Goal: Task Accomplishment & Management: Manage account settings

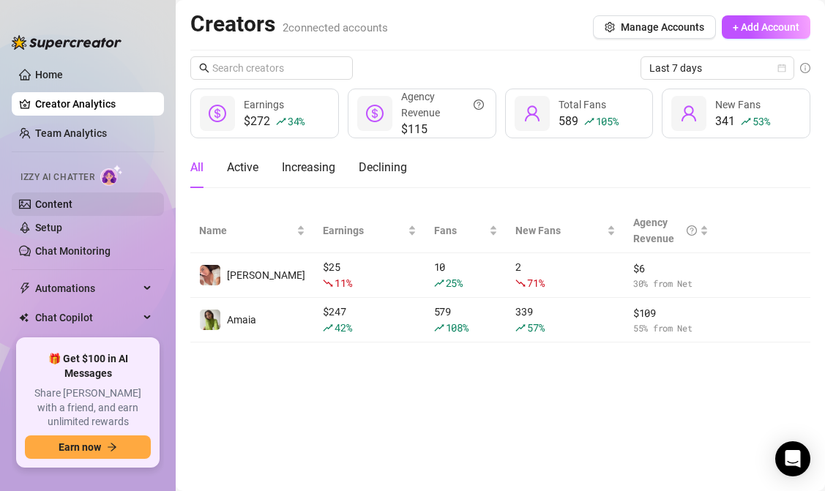
click at [72, 202] on link "Content" at bounding box center [53, 204] width 37 height 12
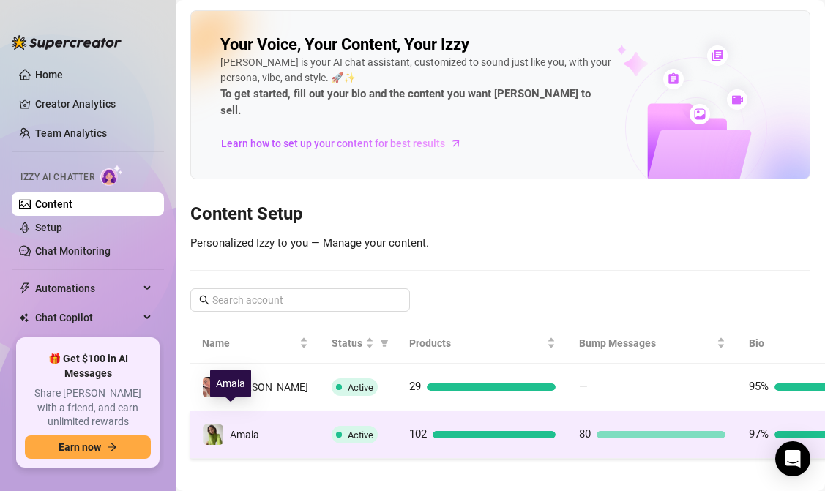
click at [254, 427] on div "Amaia" at bounding box center [244, 435] width 29 height 16
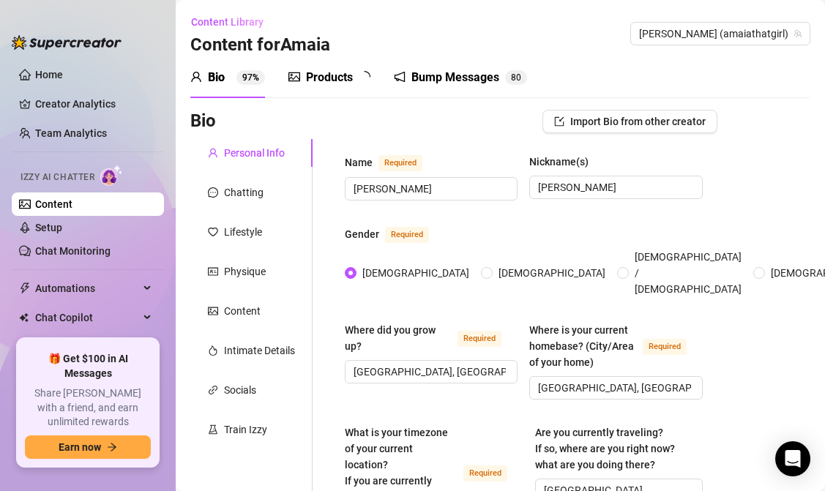
radio input "true"
type input "[DATE]"
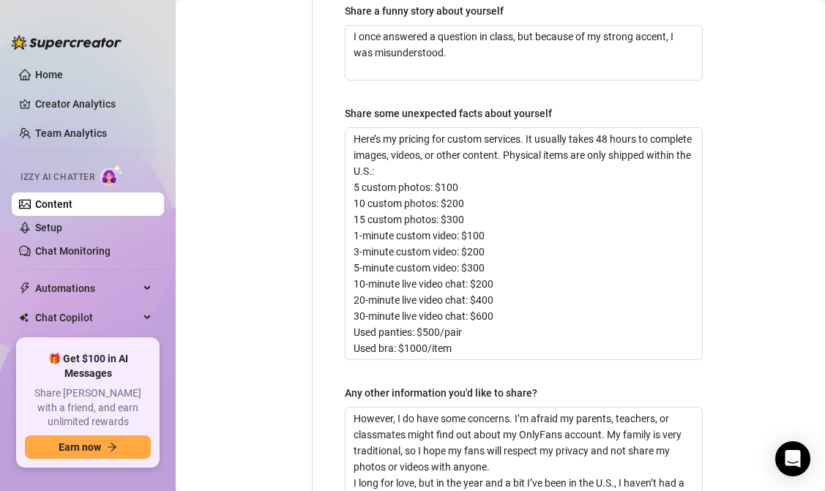
scroll to position [1253, 0]
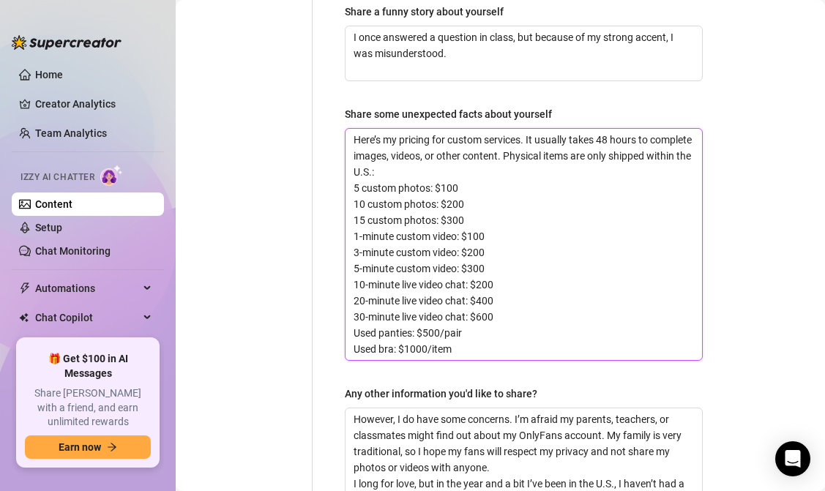
click at [423, 144] on textarea "Here’s my pricing for custom services. It usually takes 48 hours to complete im…" at bounding box center [523, 244] width 356 height 231
click at [377, 160] on textarea "Here’s my pricing for custom services. It usually takes 48 hours to complete im…" at bounding box center [523, 244] width 356 height 231
drag, startPoint x: 352, startPoint y: 182, endPoint x: 464, endPoint y: 209, distance: 115.0
click at [464, 209] on textarea "Here’s my pricing for custom services. It usually takes 48 hours to complete im…" at bounding box center [523, 244] width 356 height 231
click at [498, 250] on textarea "Here’s my pricing for custom services. It usually takes 48 hours to complete im…" at bounding box center [523, 244] width 356 height 231
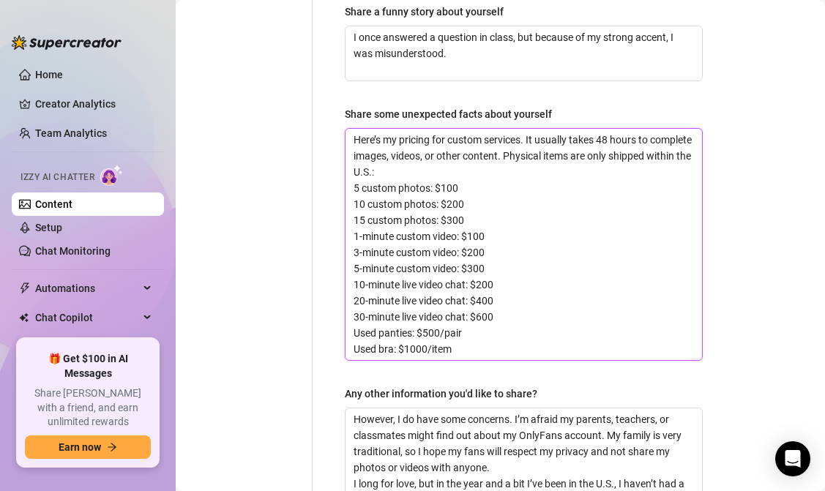
click at [516, 217] on textarea "Here’s my pricing for custom services. It usually takes 48 hours to complete im…" at bounding box center [523, 244] width 356 height 231
click at [474, 248] on textarea "Here’s my pricing for custom services. It usually takes 48 hours to complete im…" at bounding box center [523, 244] width 356 height 231
click at [592, 179] on textarea "Here’s my pricing for custom services. It usually takes 48 hours to complete im…" at bounding box center [523, 244] width 356 height 231
drag, startPoint x: 561, startPoint y: 146, endPoint x: 550, endPoint y: 266, distance: 120.5
click at [550, 266] on textarea "Here’s my pricing for custom services. It usually takes 48 hours to complete im…" at bounding box center [523, 244] width 356 height 231
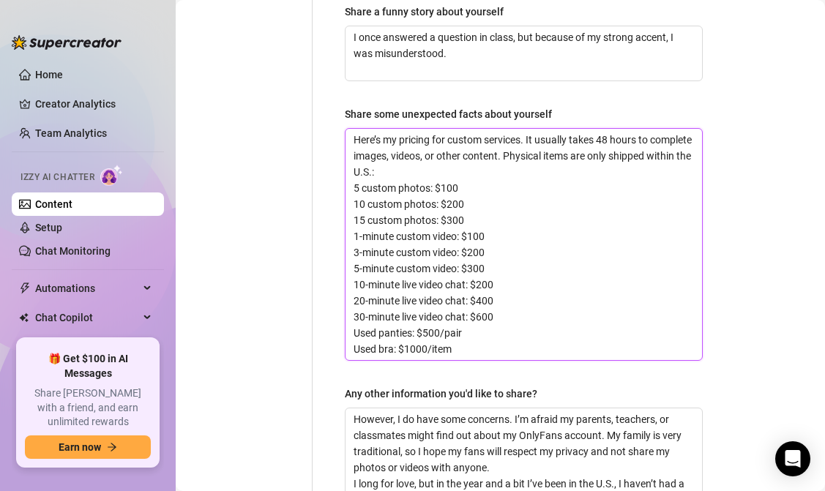
click at [550, 266] on textarea "Here’s my pricing for custom services. It usually takes 48 hours to complete im…" at bounding box center [523, 244] width 356 height 231
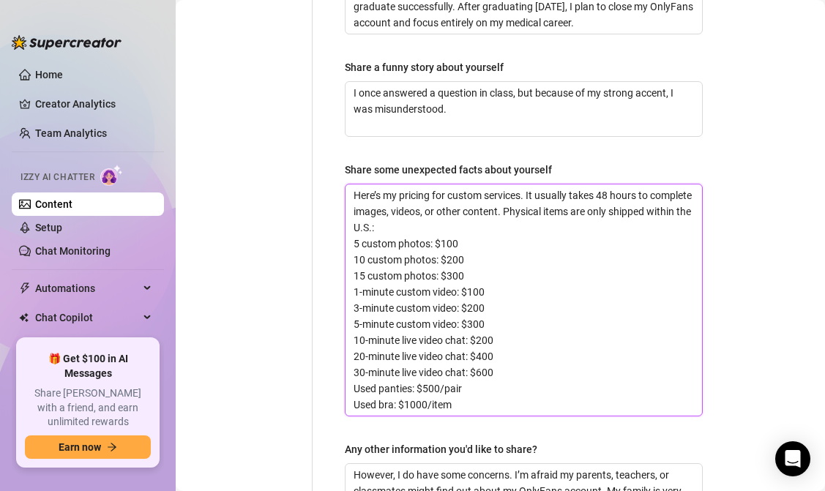
scroll to position [1099, 0]
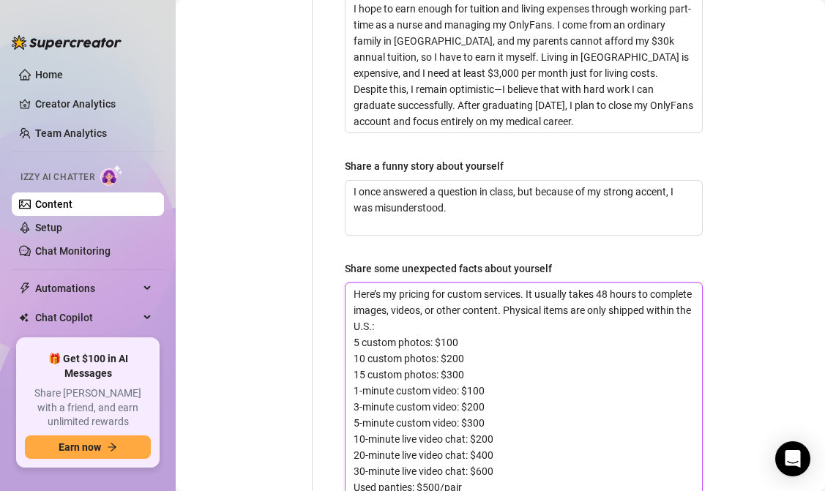
click at [451, 324] on textarea "Here’s my pricing for custom services. It usually takes 48 hours to complete im…" at bounding box center [523, 398] width 356 height 231
drag, startPoint x: 395, startPoint y: 347, endPoint x: 495, endPoint y: 358, distance: 100.9
click at [495, 358] on textarea "Here’s my pricing for custom services. It usually takes 48 hours to complete im…" at bounding box center [523, 398] width 356 height 231
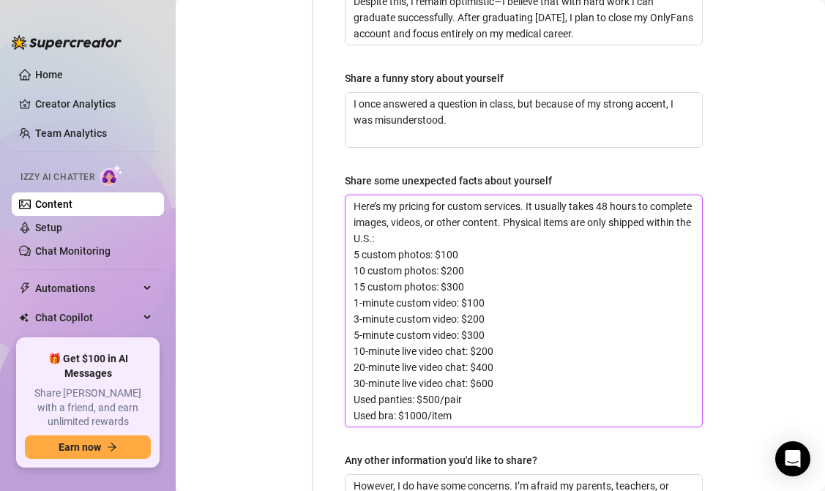
scroll to position [1185, 0]
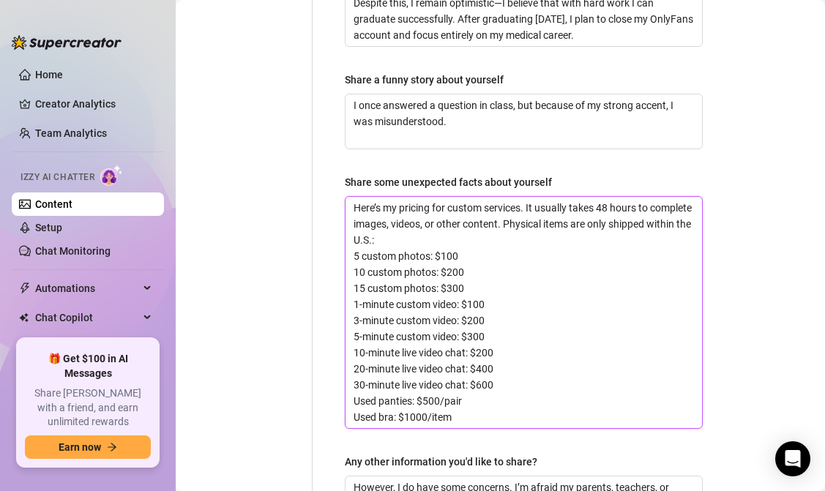
click at [490, 340] on textarea "Here’s my pricing for custom services. It usually takes 48 hours to complete im…" at bounding box center [523, 312] width 356 height 231
drag, startPoint x: 487, startPoint y: 350, endPoint x: 487, endPoint y: 241, distance: 109.7
click at [487, 241] on textarea "Here’s my pricing for custom services. It usually takes 48 hours to complete im…" at bounding box center [523, 312] width 356 height 231
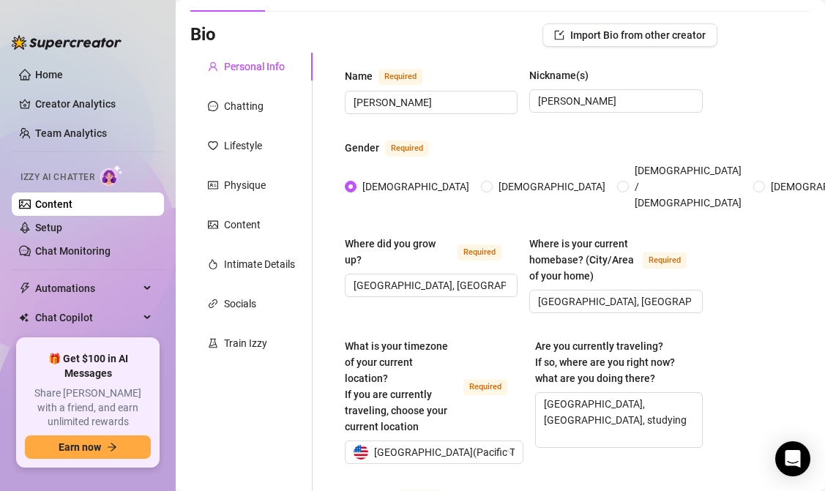
scroll to position [0, 0]
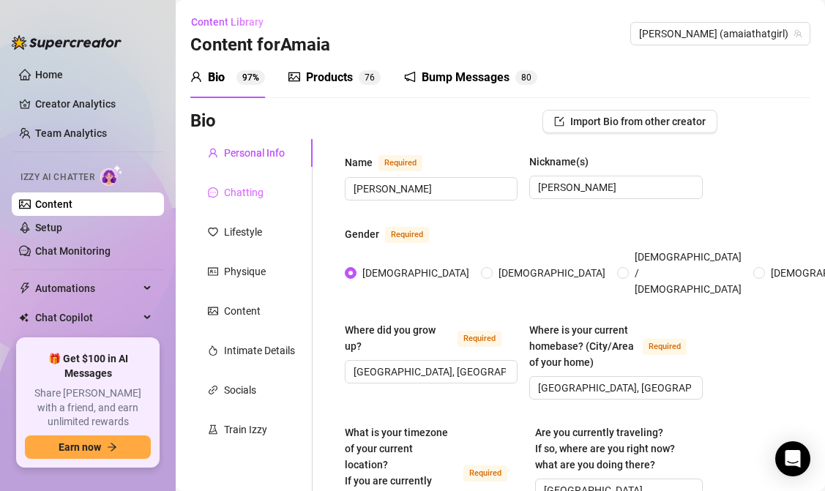
click at [264, 196] on div "Chatting" at bounding box center [251, 193] width 122 height 28
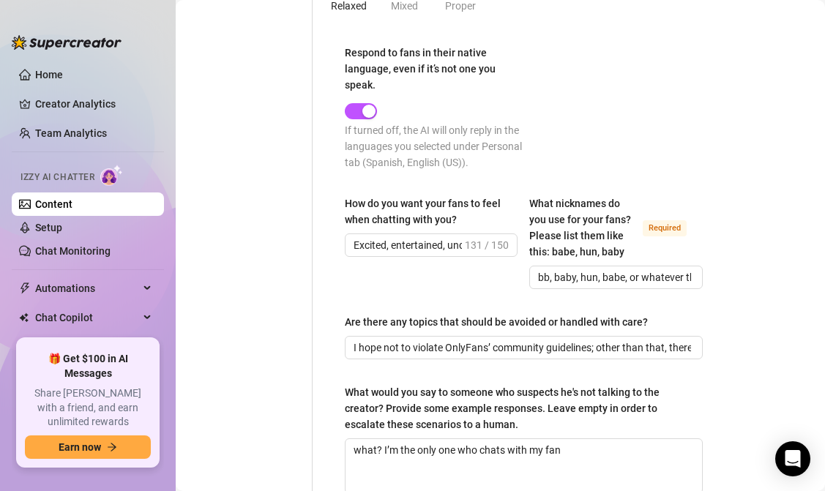
scroll to position [1089, 0]
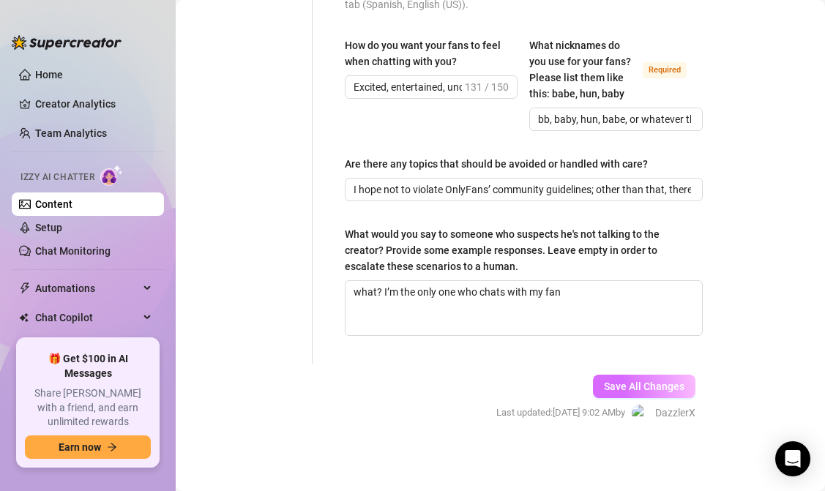
click at [621, 391] on span "Save All Changes" at bounding box center [644, 386] width 80 height 12
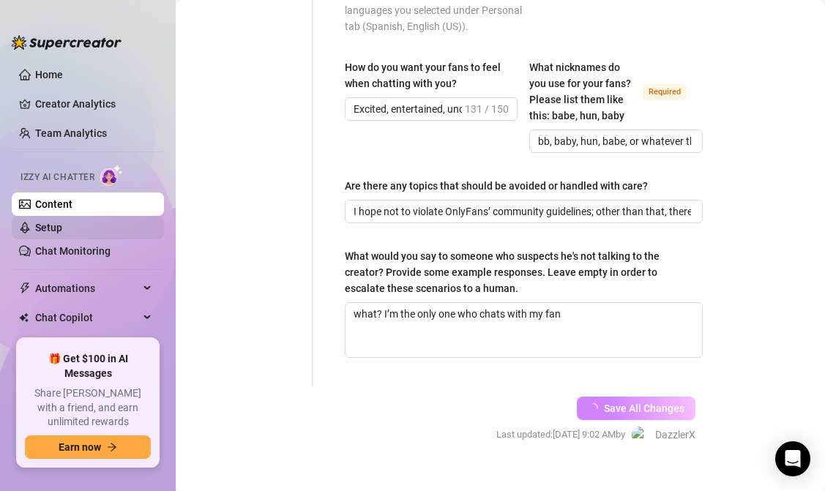
click at [62, 227] on link "Setup" at bounding box center [48, 228] width 27 height 12
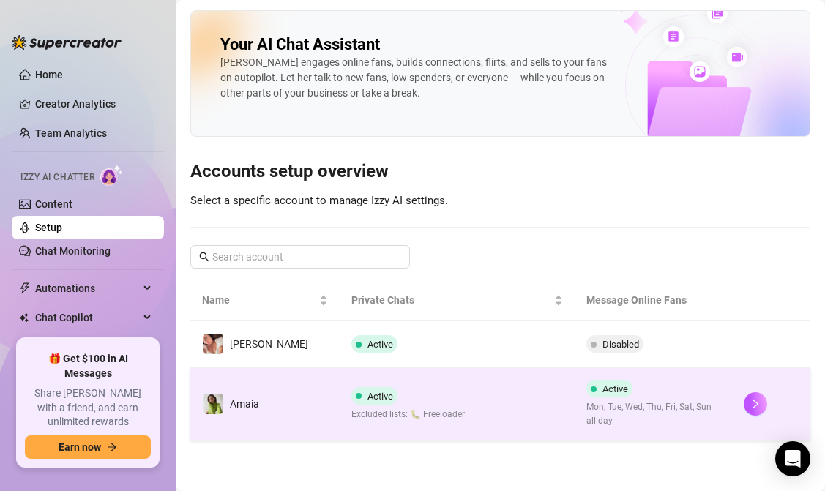
click at [586, 397] on span "Active" at bounding box center [609, 389] width 46 height 18
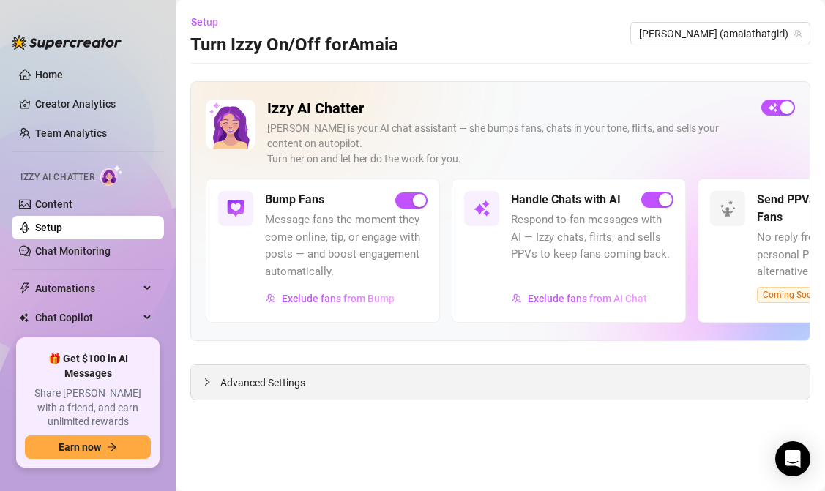
click at [289, 389] on span "Advanced Settings" at bounding box center [262, 383] width 85 height 16
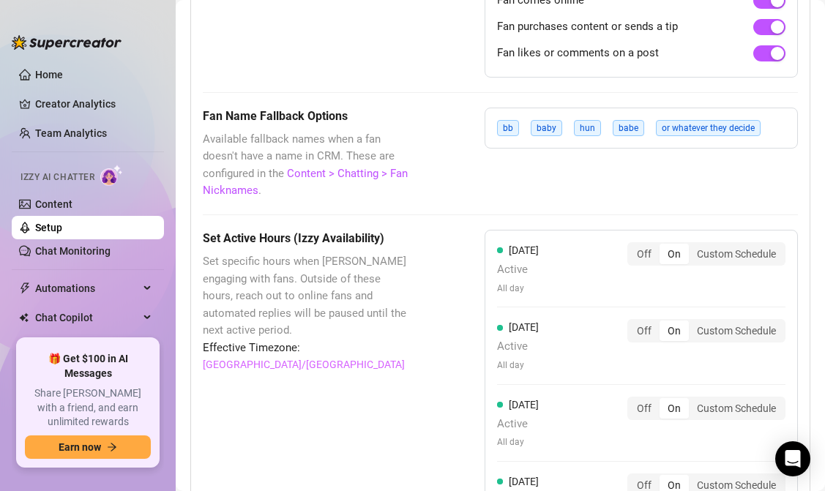
scroll to position [1316, 0]
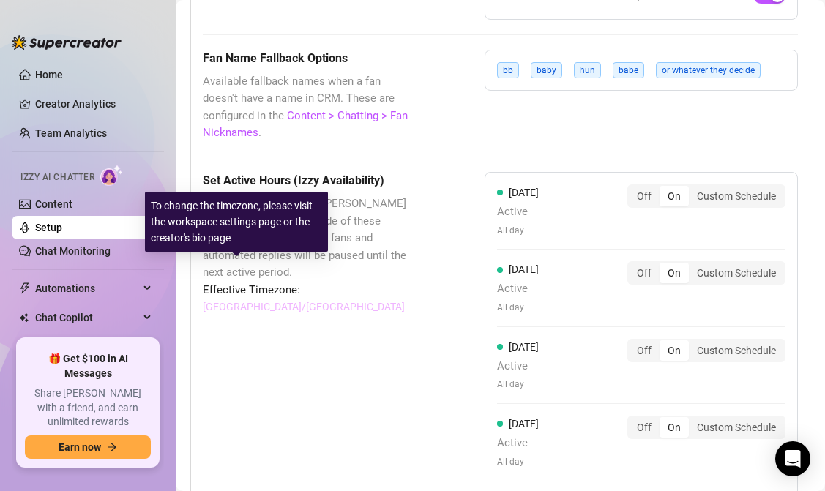
click at [250, 298] on link "[GEOGRAPHIC_DATA]/[GEOGRAPHIC_DATA]" at bounding box center [304, 306] width 202 height 16
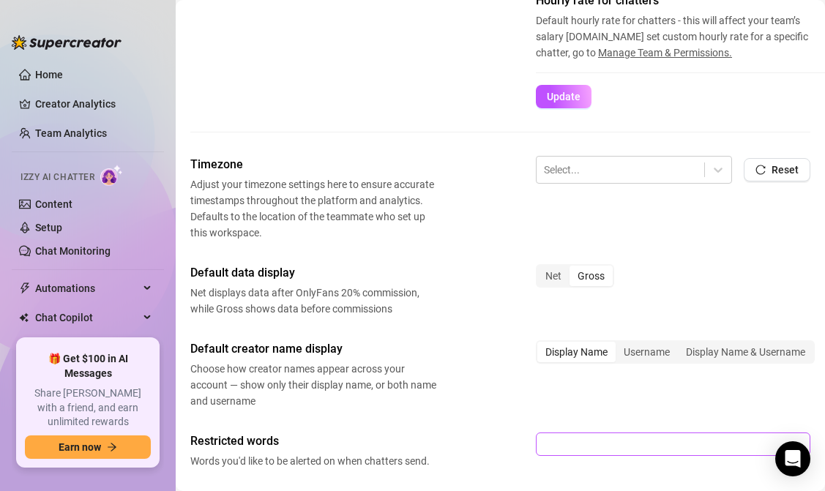
scroll to position [444, 0]
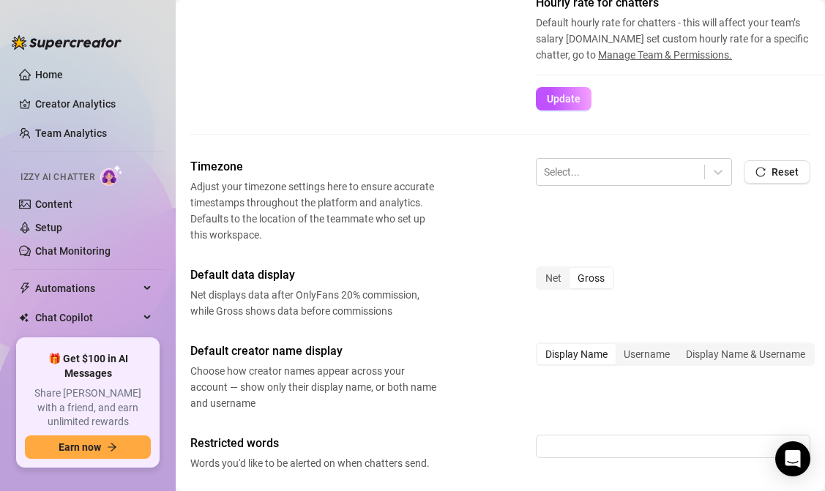
click at [601, 187] on div "Select... Reset" at bounding box center [673, 178] width 274 height 41
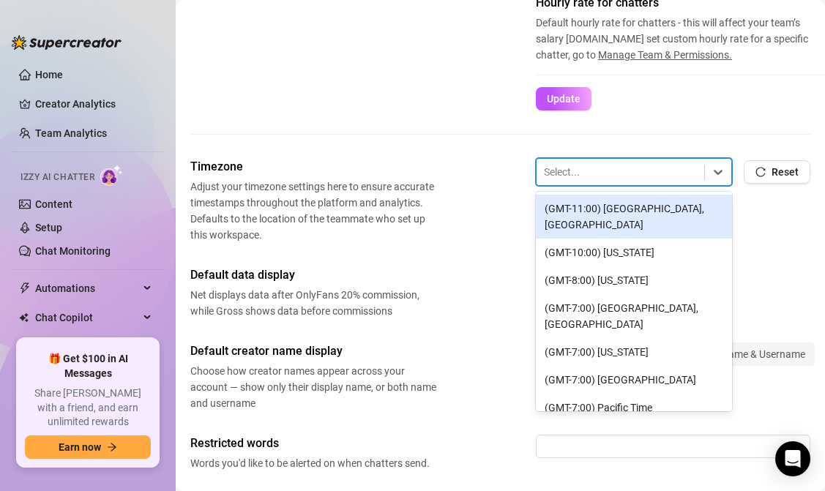
click at [601, 179] on div at bounding box center [620, 171] width 153 height 19
type input "-"
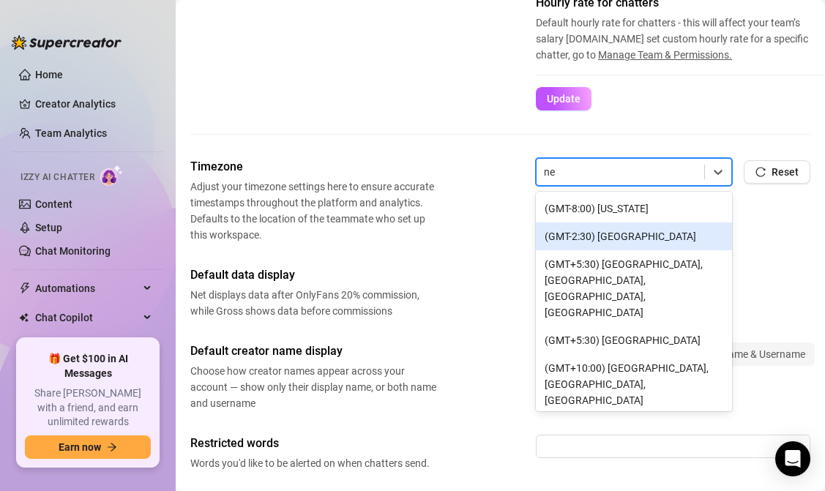
type input "n"
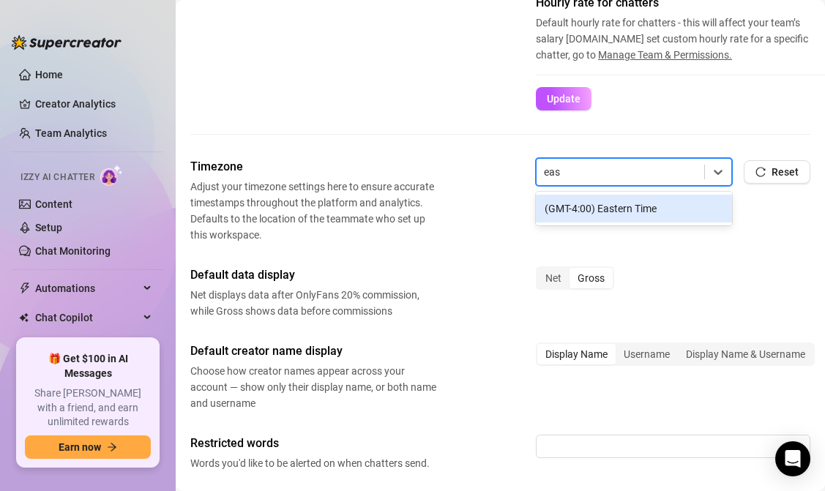
type input "east"
click at [666, 214] on div "(GMT-4:00) Eastern Time" at bounding box center [634, 209] width 196 height 28
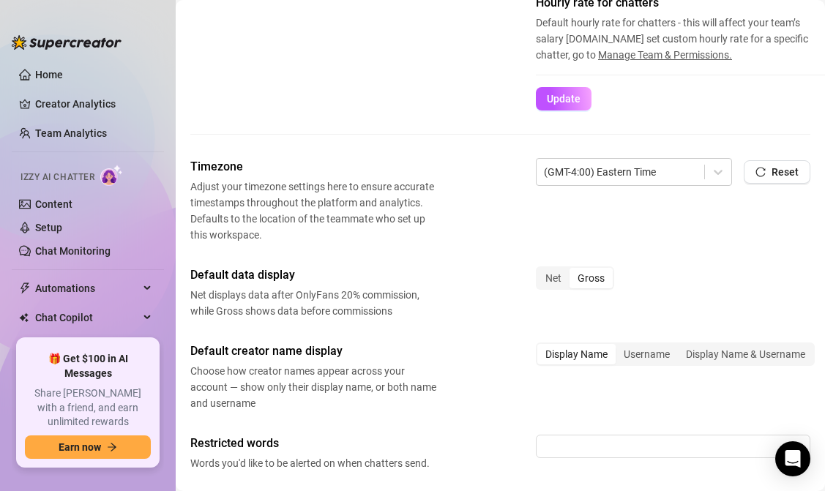
click at [653, 226] on div "Timezone Adjust your timezone settings here to ensure accurate timestamps throu…" at bounding box center [500, 200] width 620 height 85
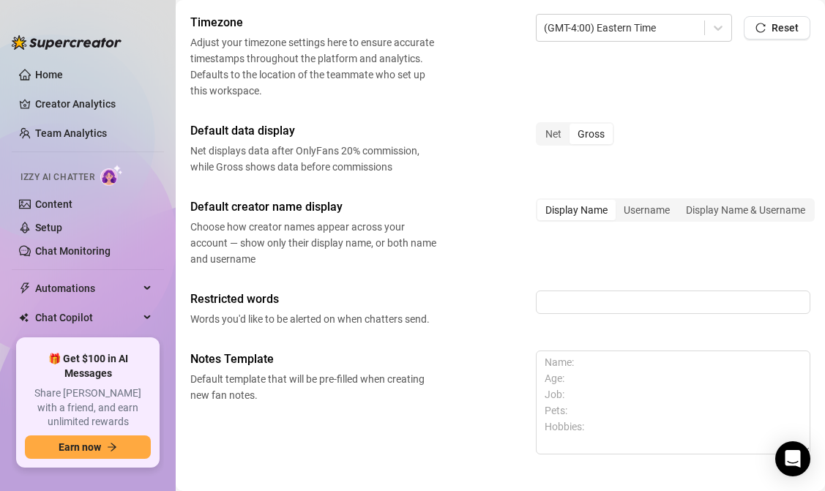
scroll to position [686, 0]
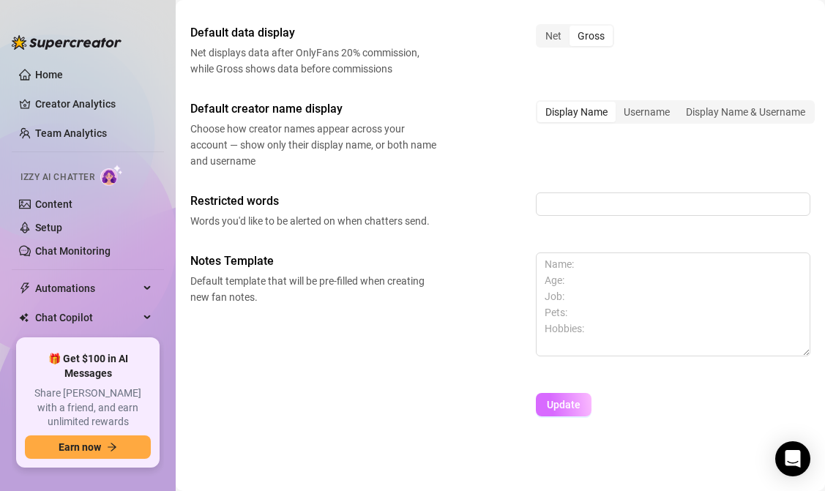
click at [575, 395] on button "Update" at bounding box center [564, 404] width 56 height 23
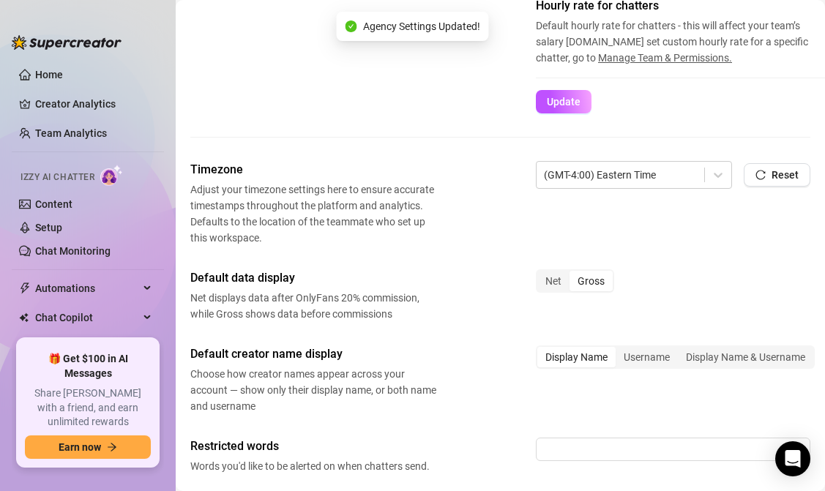
scroll to position [387, 0]
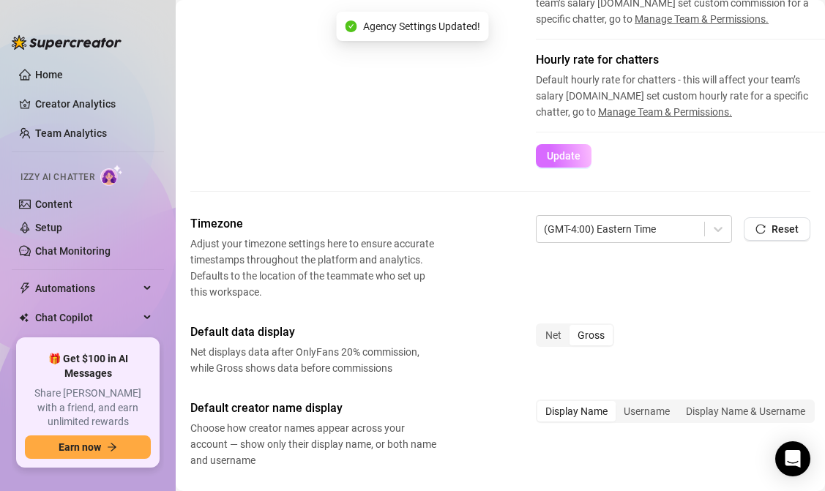
click at [559, 146] on button "Update" at bounding box center [564, 155] width 56 height 23
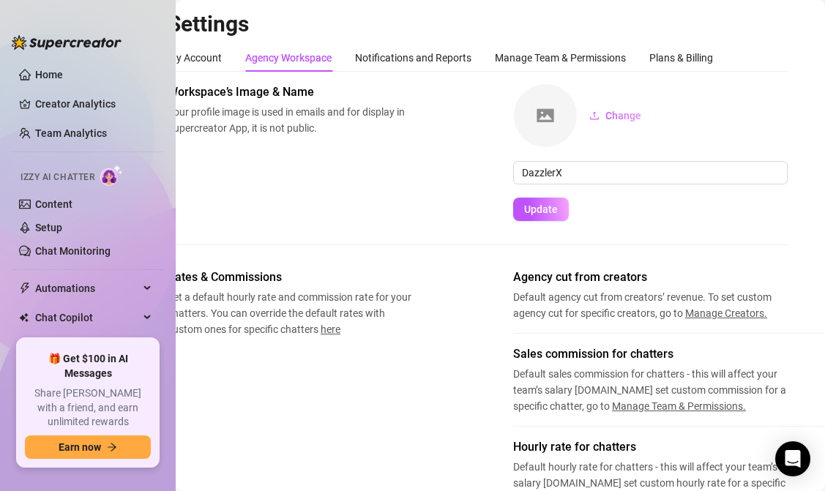
scroll to position [0, 0]
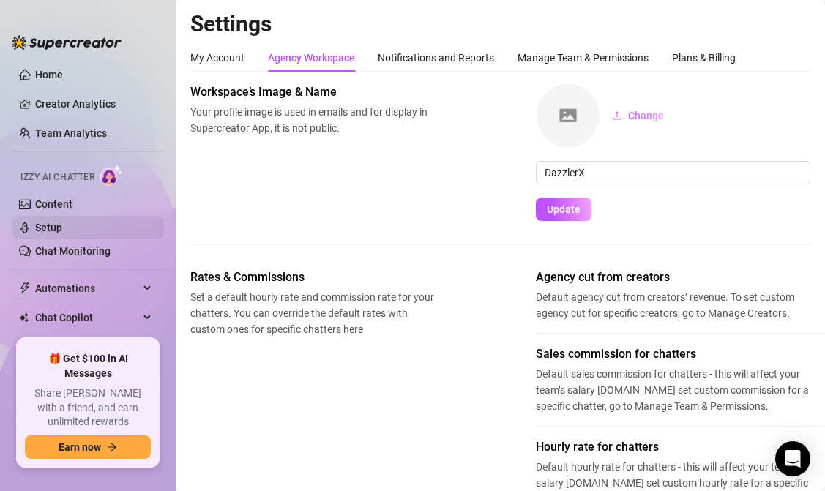
click at [53, 227] on link "Setup" at bounding box center [48, 228] width 27 height 12
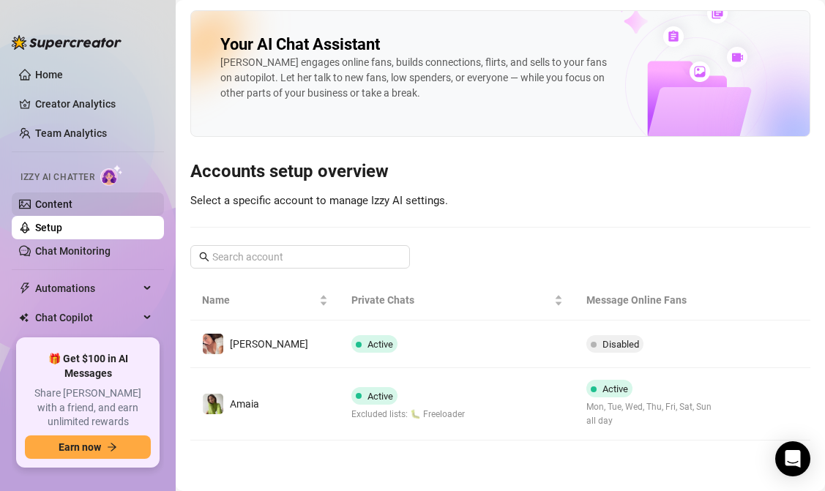
click at [67, 203] on link "Content" at bounding box center [53, 204] width 37 height 12
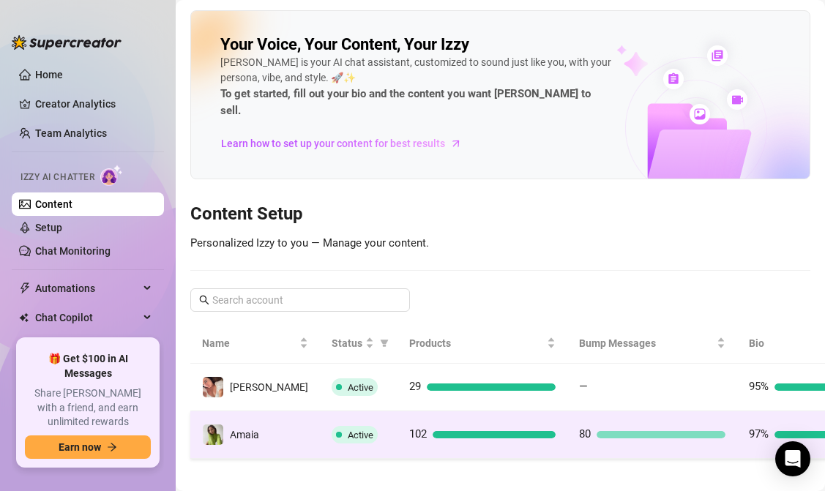
click at [397, 413] on td "102" at bounding box center [482, 435] width 170 height 48
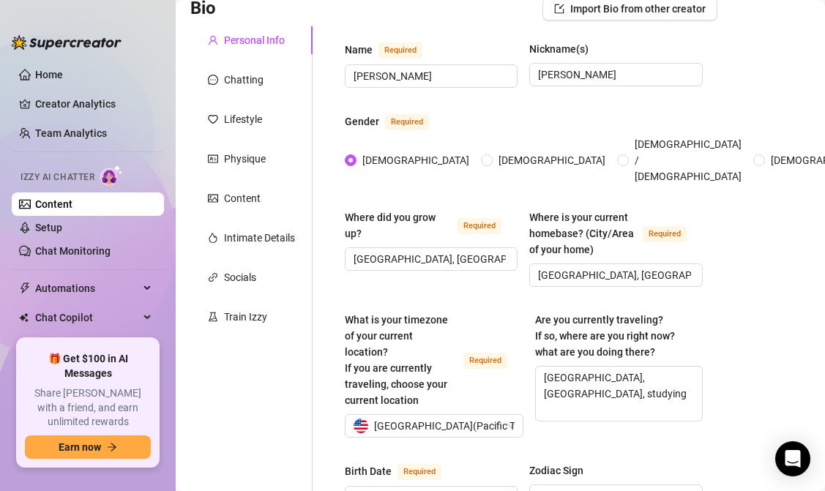
scroll to position [114, 0]
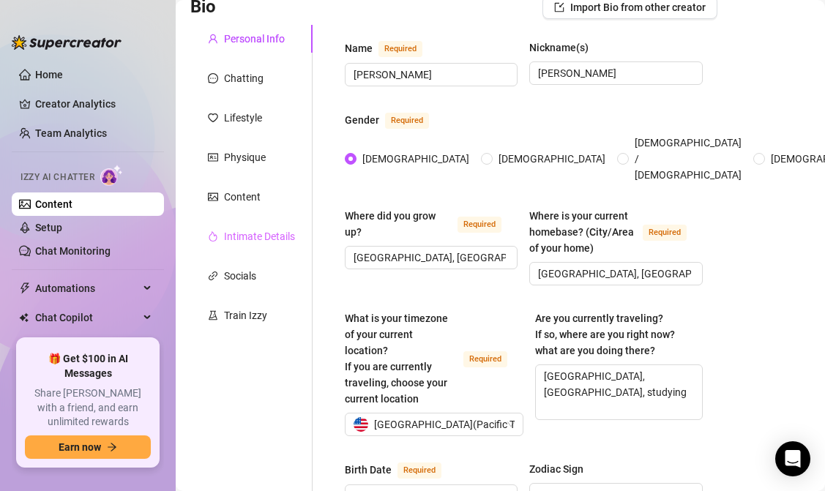
click at [263, 246] on div "Intimate Details" at bounding box center [251, 236] width 122 height 28
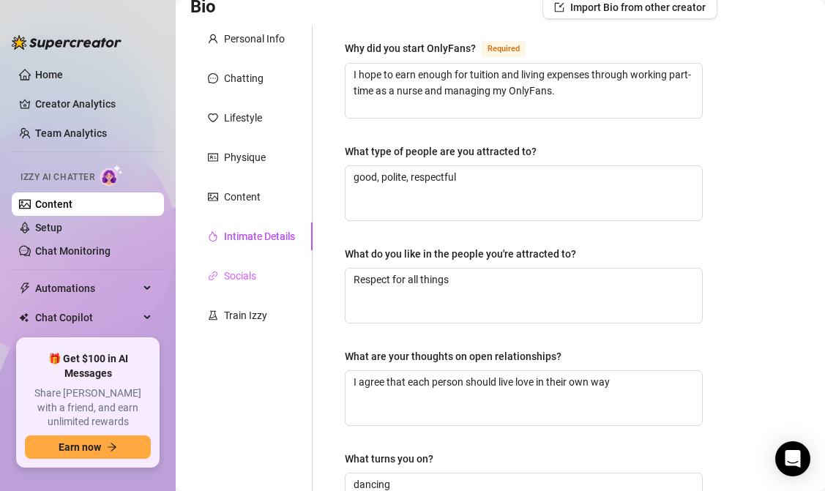
click at [259, 279] on div "Socials" at bounding box center [251, 276] width 122 height 28
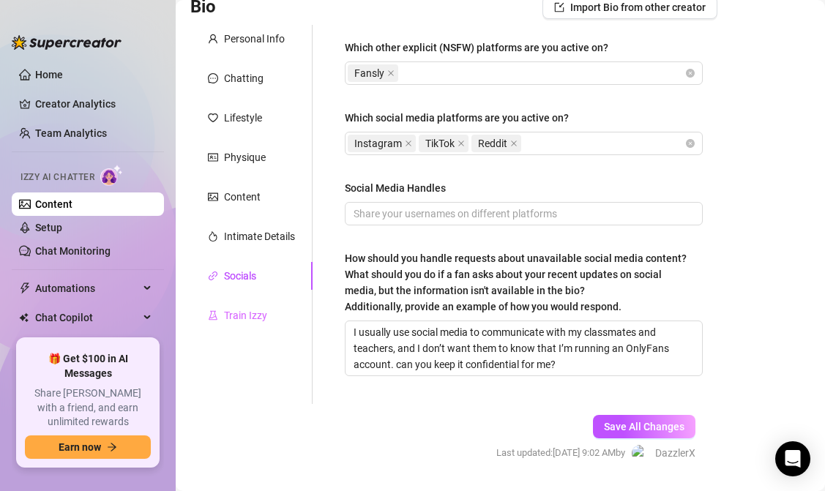
click at [260, 325] on div "Train Izzy" at bounding box center [251, 315] width 122 height 28
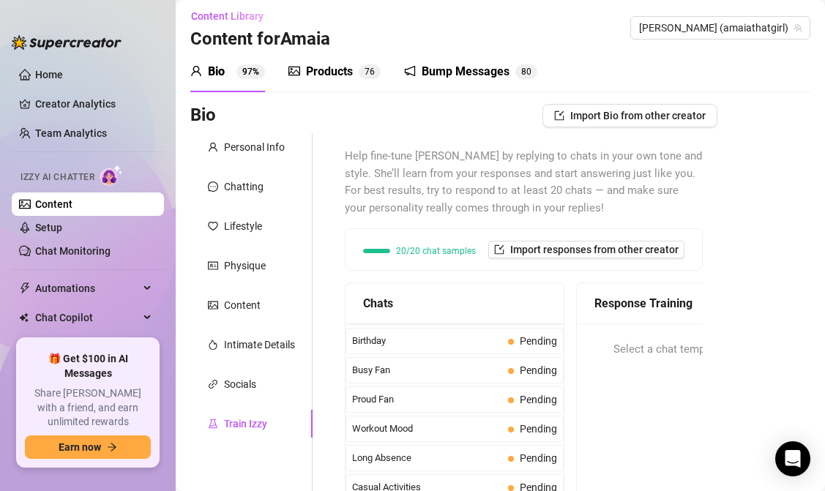
scroll to position [0, 0]
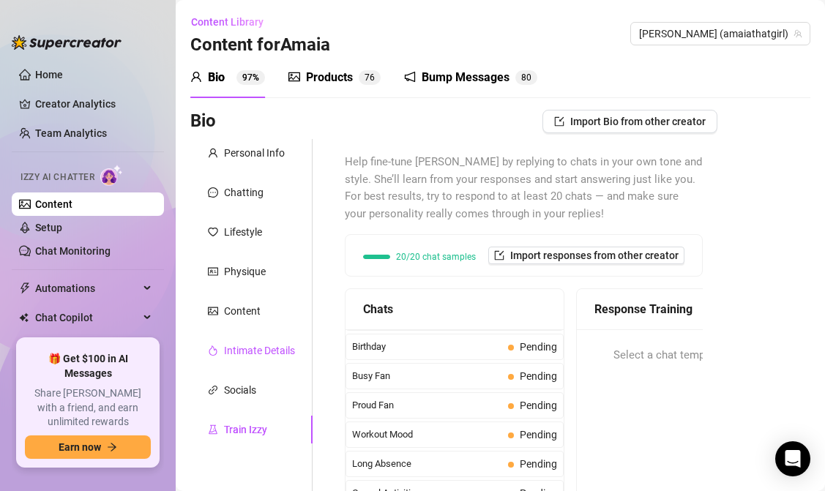
click at [247, 354] on div "Intimate Details" at bounding box center [259, 350] width 71 height 16
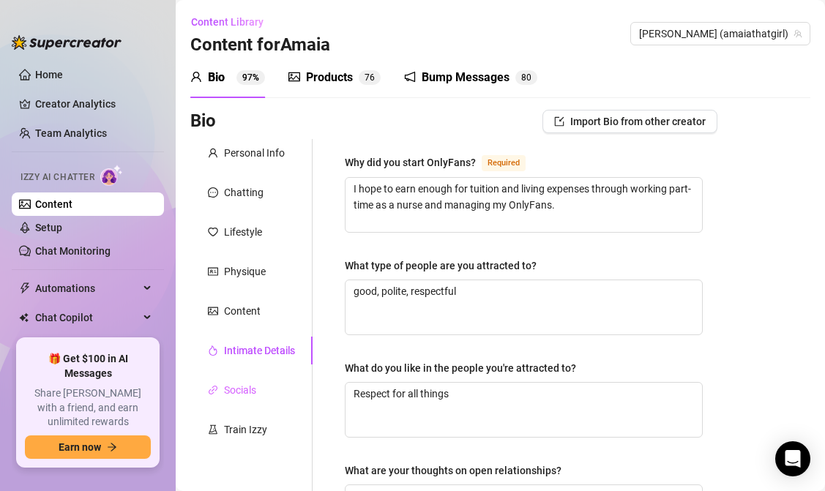
click at [247, 380] on div "Socials" at bounding box center [251, 390] width 122 height 28
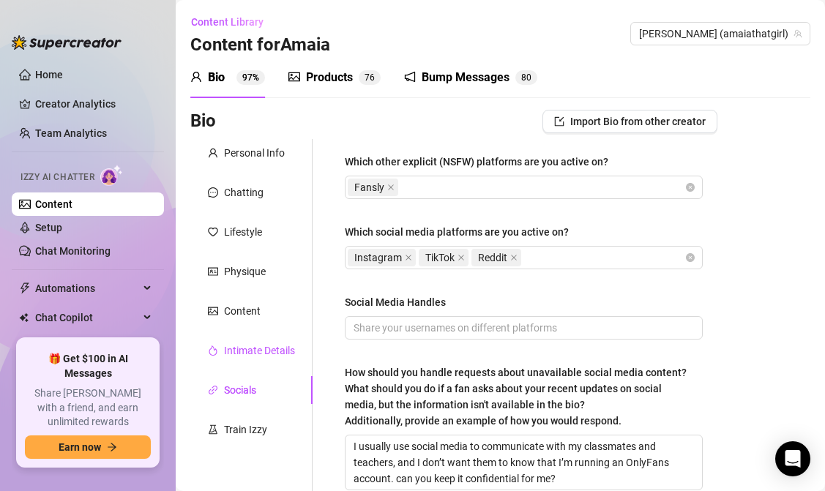
click at [254, 355] on div "Intimate Details" at bounding box center [259, 350] width 71 height 16
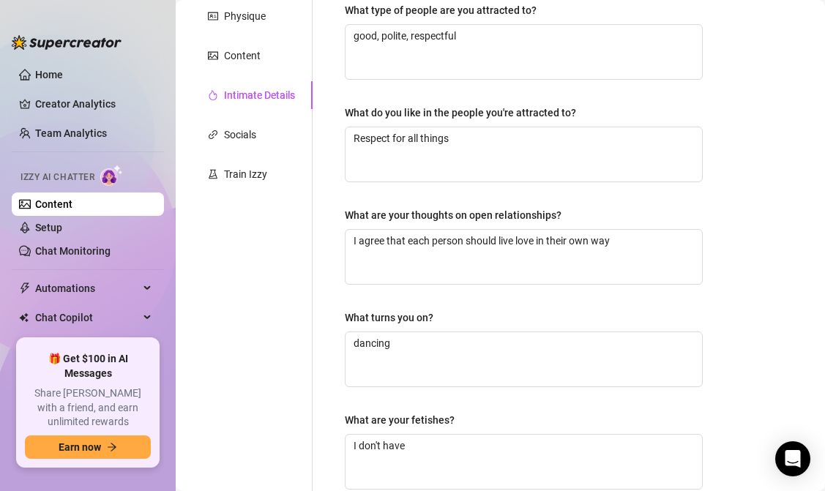
scroll to position [93, 0]
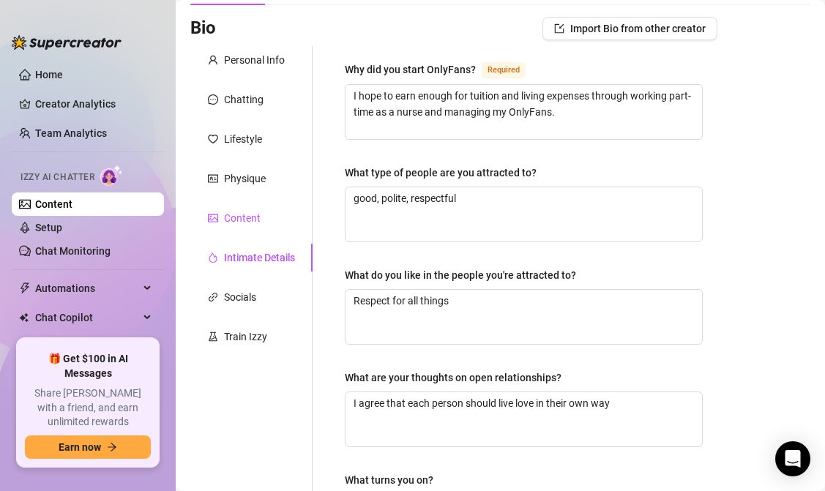
click at [242, 217] on div "Content" at bounding box center [242, 218] width 37 height 16
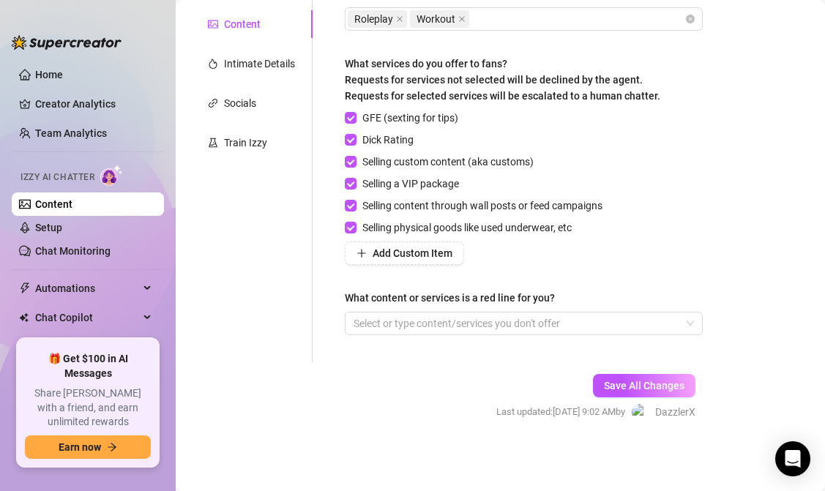
scroll to position [0, 0]
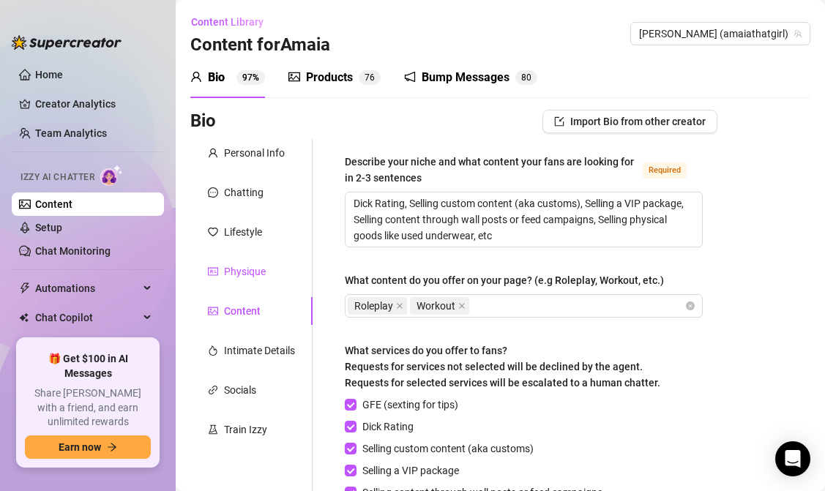
click at [256, 263] on div "Physique" at bounding box center [245, 271] width 42 height 16
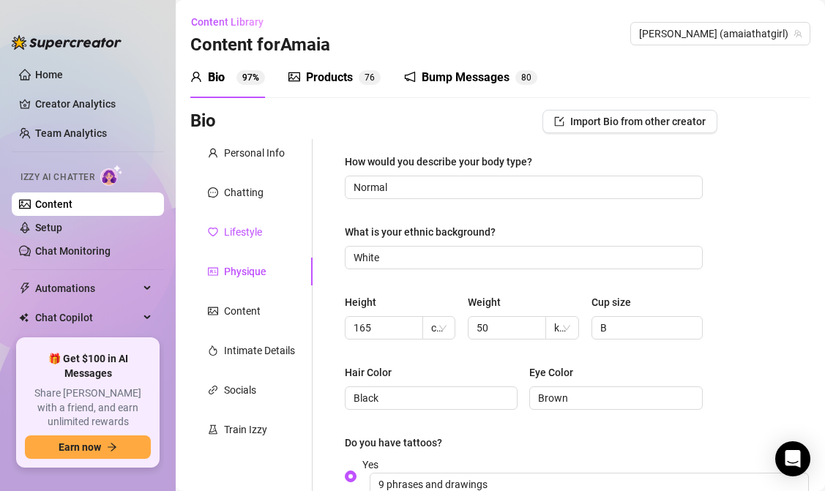
click at [260, 229] on div "Lifestyle" at bounding box center [243, 232] width 38 height 16
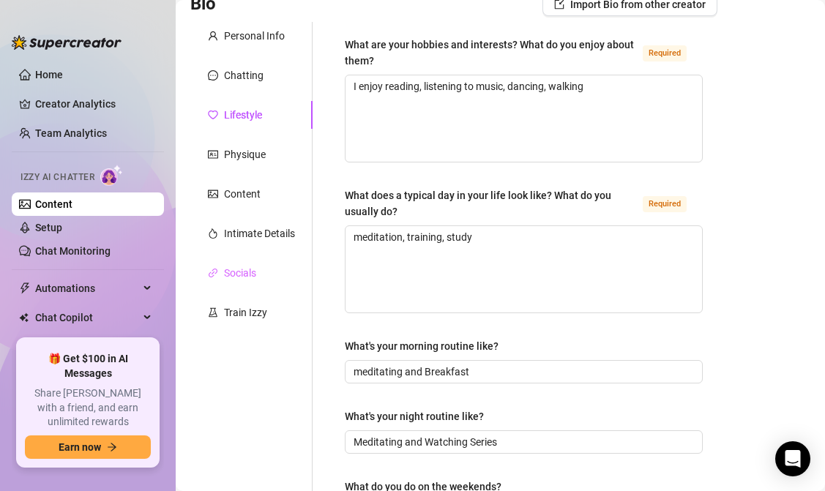
scroll to position [91, 0]
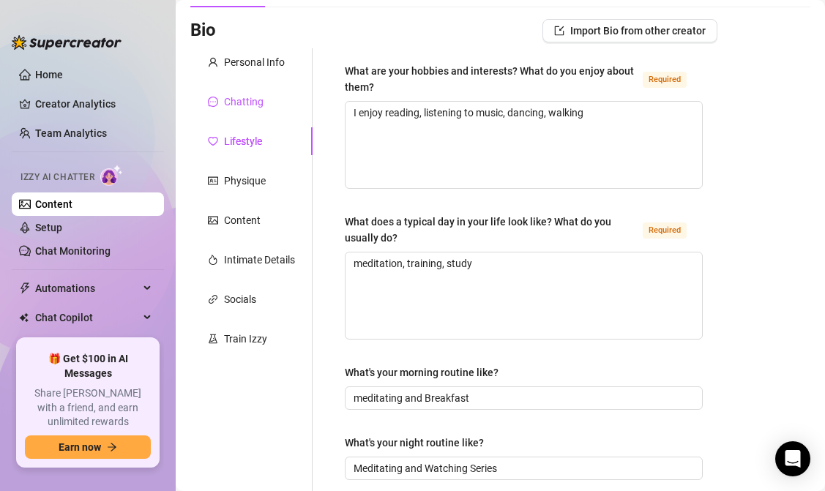
click at [261, 97] on div "Chatting" at bounding box center [244, 102] width 40 height 16
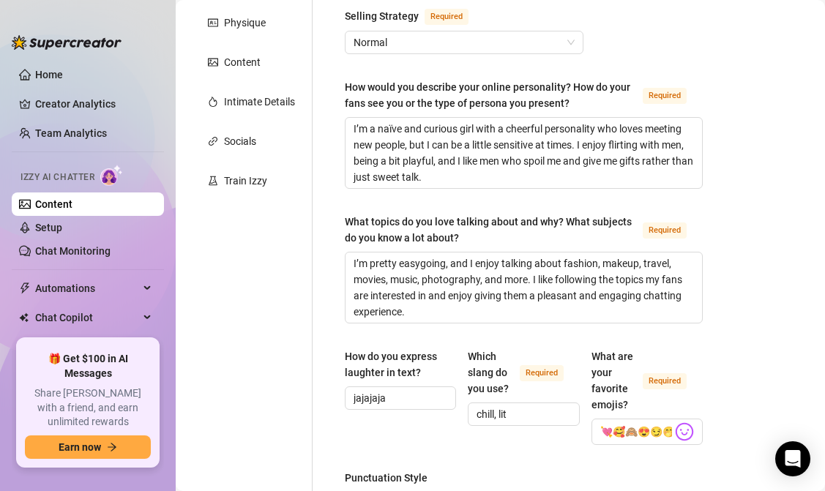
scroll to position [0, 0]
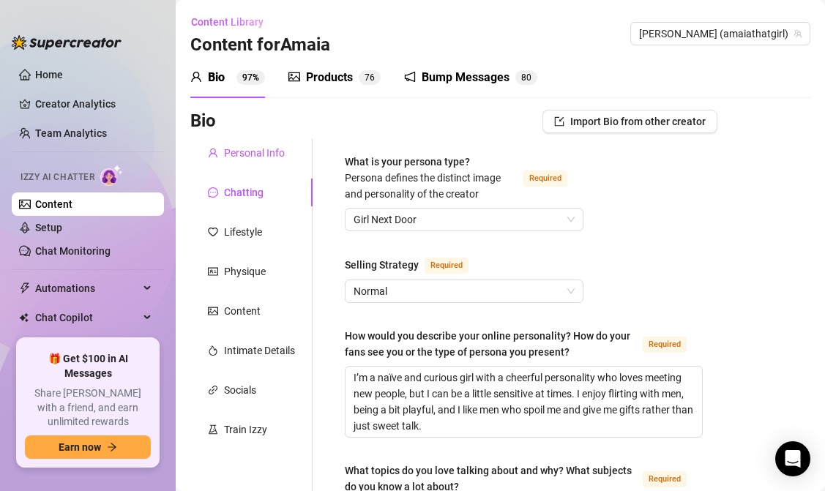
click at [270, 149] on div "Personal Info" at bounding box center [254, 153] width 61 height 16
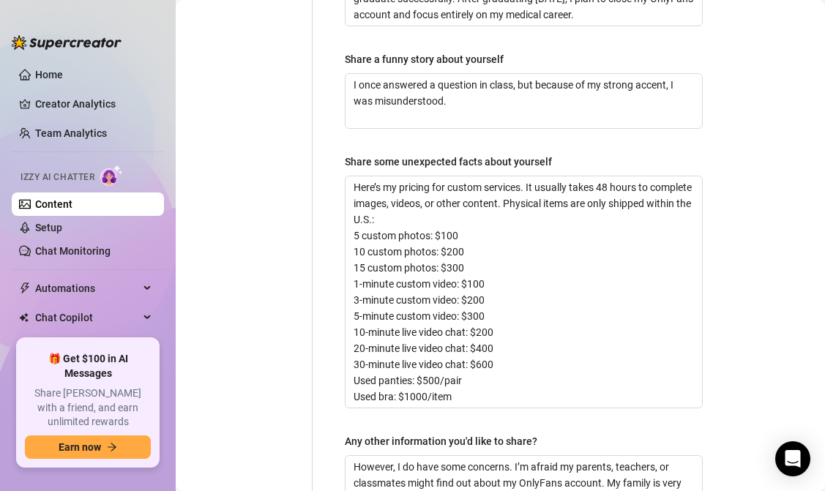
scroll to position [1401, 0]
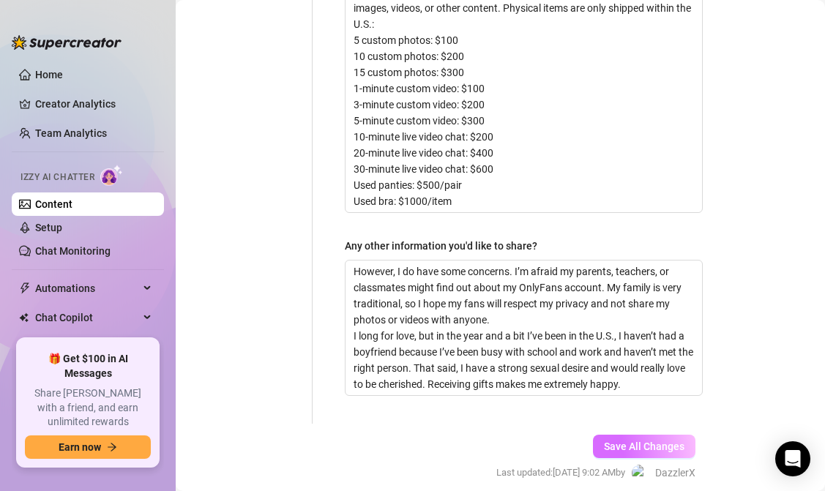
click at [628, 440] on span "Save All Changes" at bounding box center [644, 446] width 80 height 12
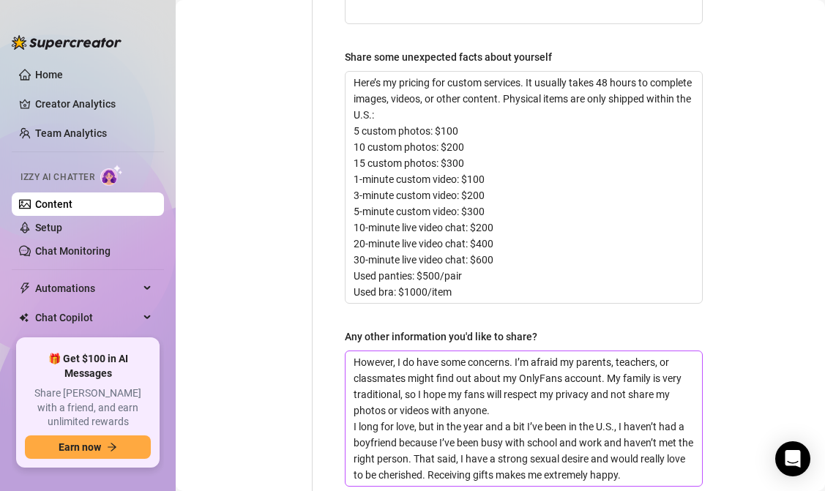
scroll to position [1193, 0]
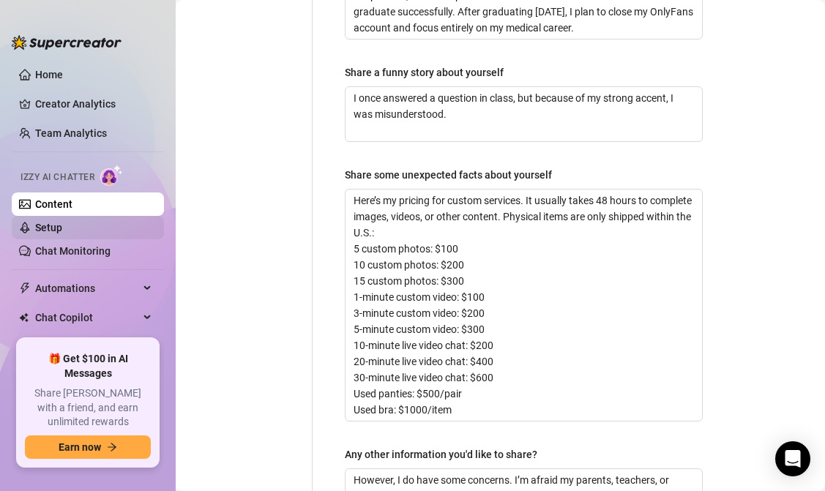
click at [62, 233] on link "Setup" at bounding box center [48, 228] width 27 height 12
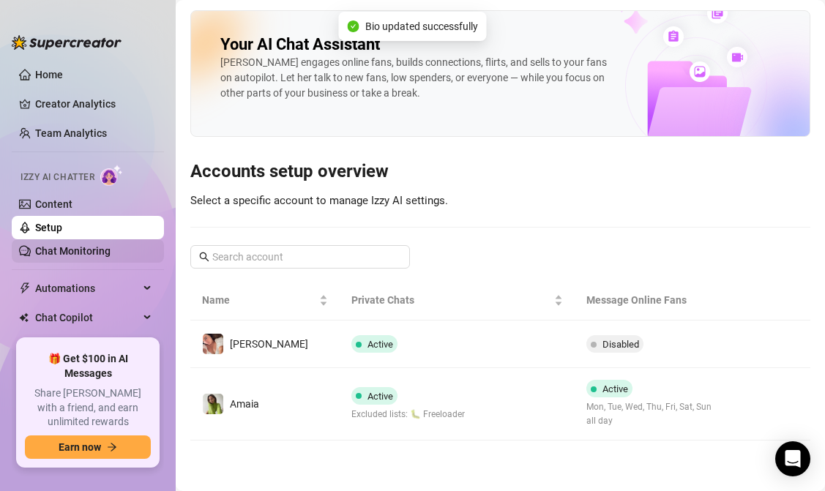
click at [74, 251] on link "Chat Monitoring" at bounding box center [72, 251] width 75 height 12
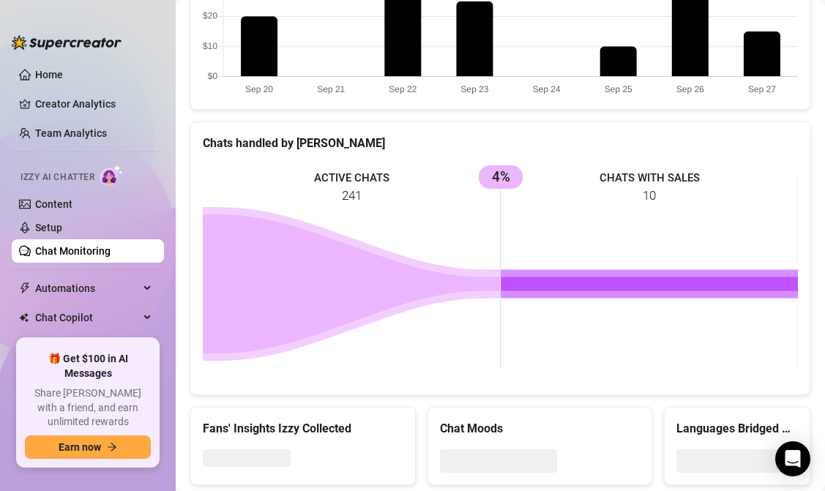
scroll to position [605, 0]
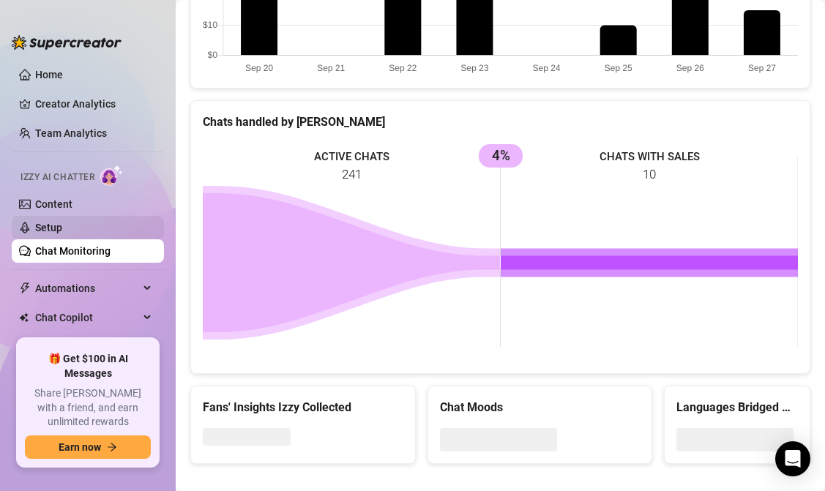
click at [62, 227] on link "Setup" at bounding box center [48, 228] width 27 height 12
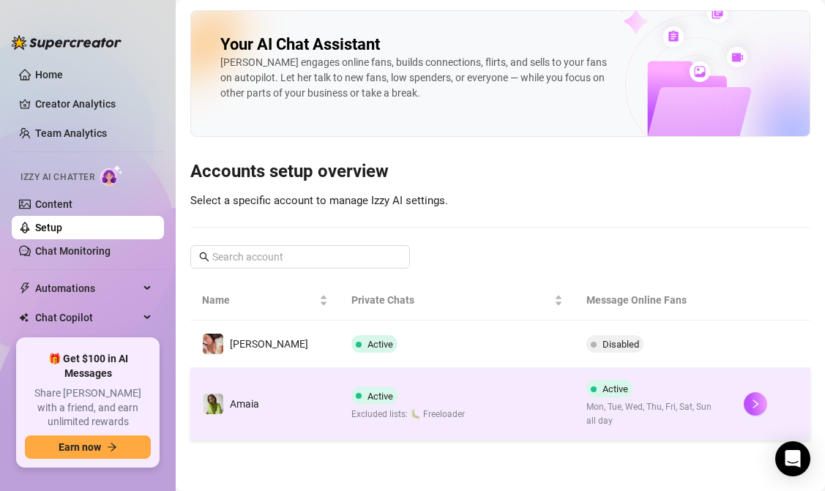
click at [511, 405] on td "Active Excluded lists: 🐛 Freeloader" at bounding box center [457, 404] width 236 height 72
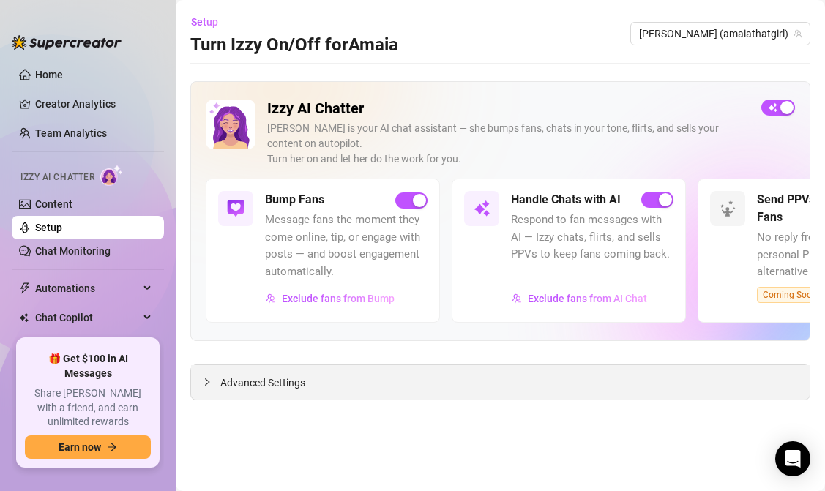
click at [304, 378] on span "Advanced Settings" at bounding box center [262, 383] width 85 height 16
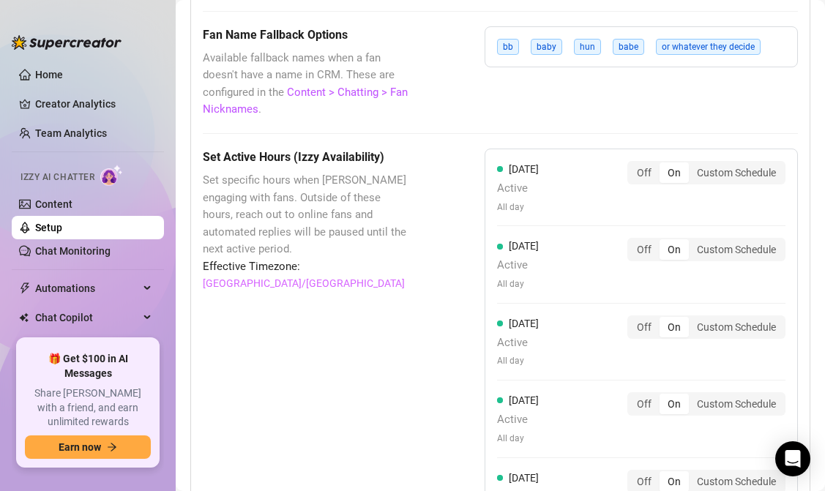
scroll to position [1337, 0]
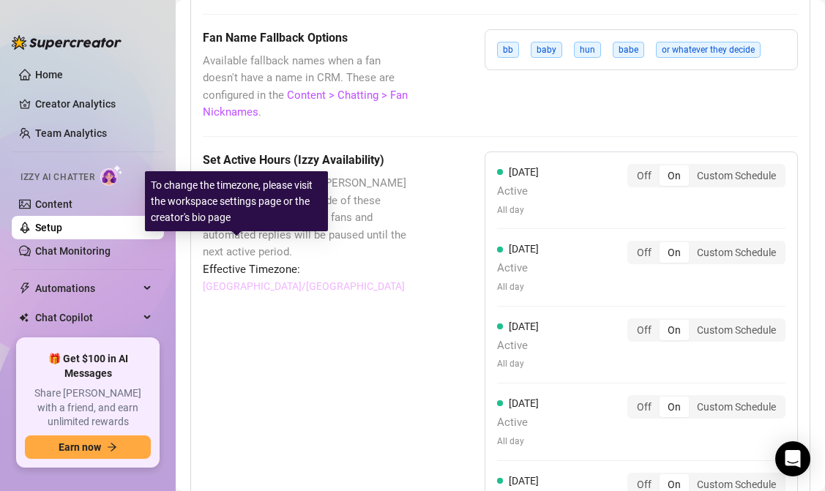
click at [252, 278] on link "[GEOGRAPHIC_DATA]/[GEOGRAPHIC_DATA]" at bounding box center [304, 286] width 202 height 16
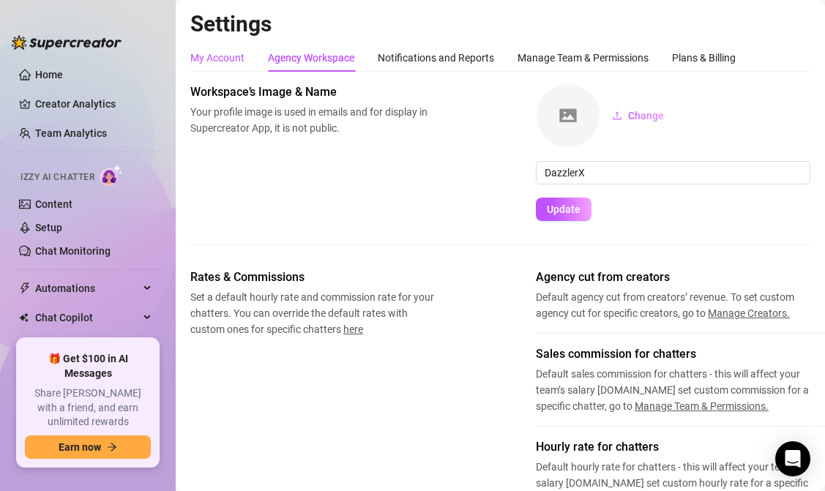
click at [233, 59] on div "My Account" at bounding box center [217, 58] width 54 height 16
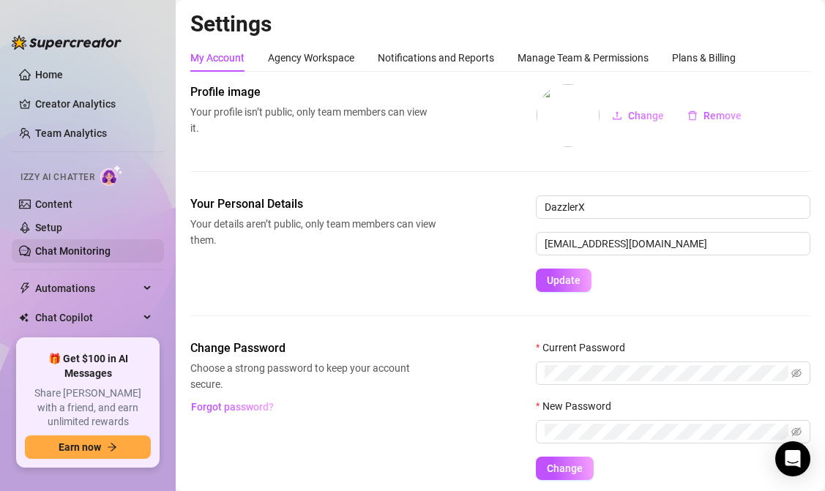
click at [59, 246] on link "Chat Monitoring" at bounding box center [72, 251] width 75 height 12
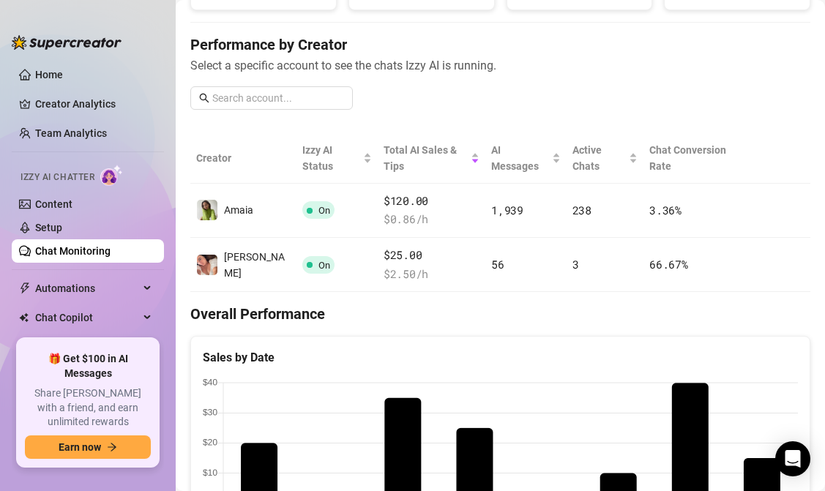
scroll to position [1, 0]
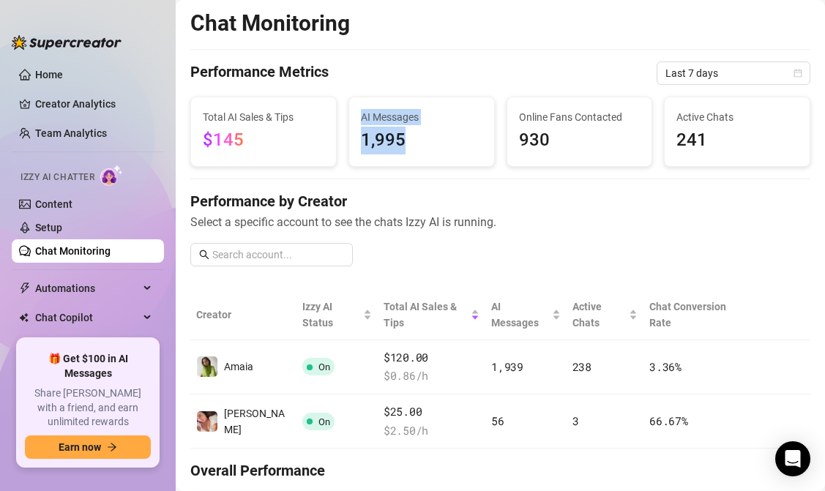
drag, startPoint x: 346, startPoint y: 116, endPoint x: 441, endPoint y: 151, distance: 101.1
click at [441, 151] on div "AI Messages 1,995" at bounding box center [421, 132] width 158 height 70
click at [441, 151] on span "1,995" at bounding box center [421, 141] width 121 height 28
click at [403, 130] on span "1,995" at bounding box center [421, 141] width 121 height 28
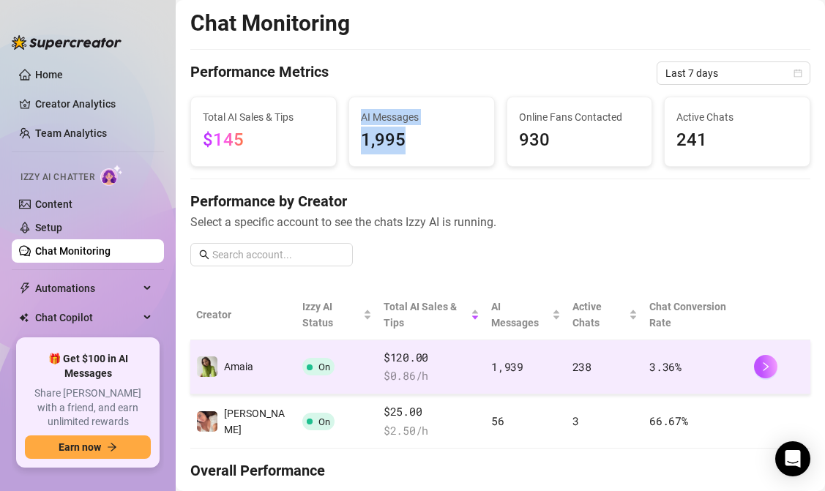
click at [244, 361] on span "Amaia" at bounding box center [238, 367] width 29 height 12
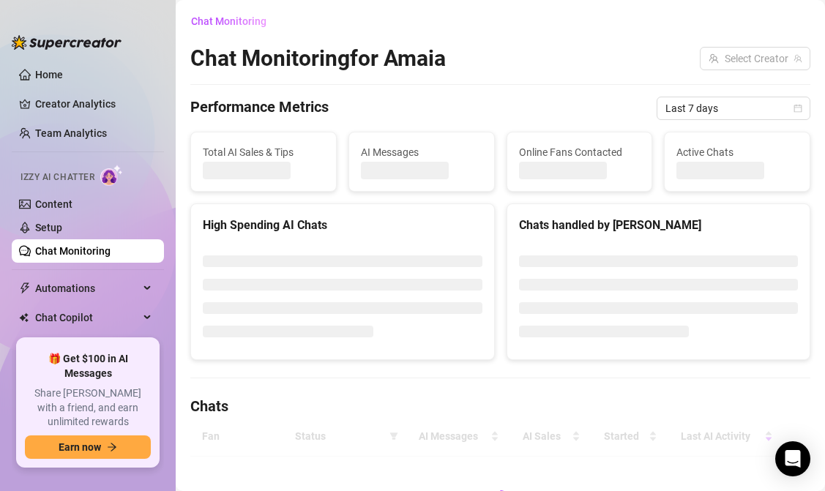
click at [755, 348] on div at bounding box center [658, 296] width 303 height 126
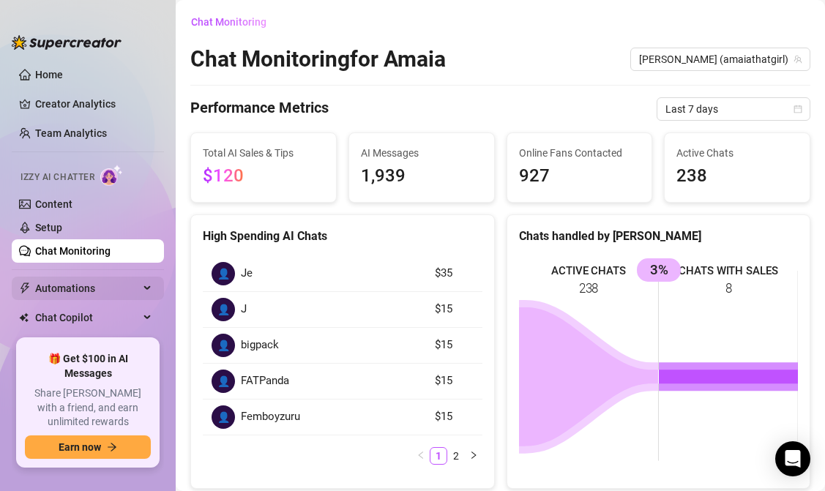
click at [93, 293] on span "Automations" at bounding box center [87, 288] width 104 height 23
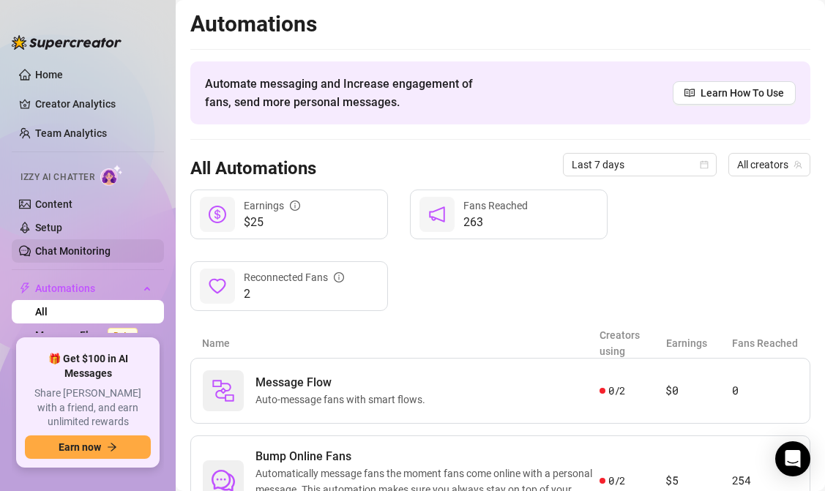
click at [67, 251] on link "Chat Monitoring" at bounding box center [72, 251] width 75 height 12
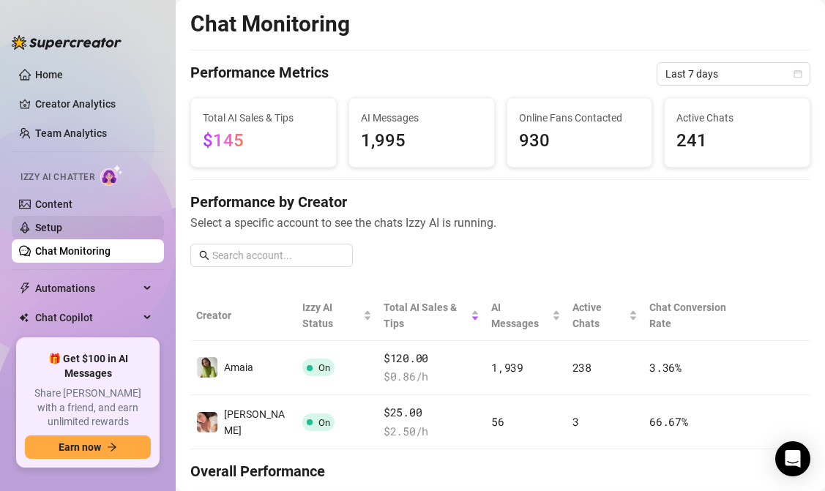
click at [62, 230] on link "Setup" at bounding box center [48, 228] width 27 height 12
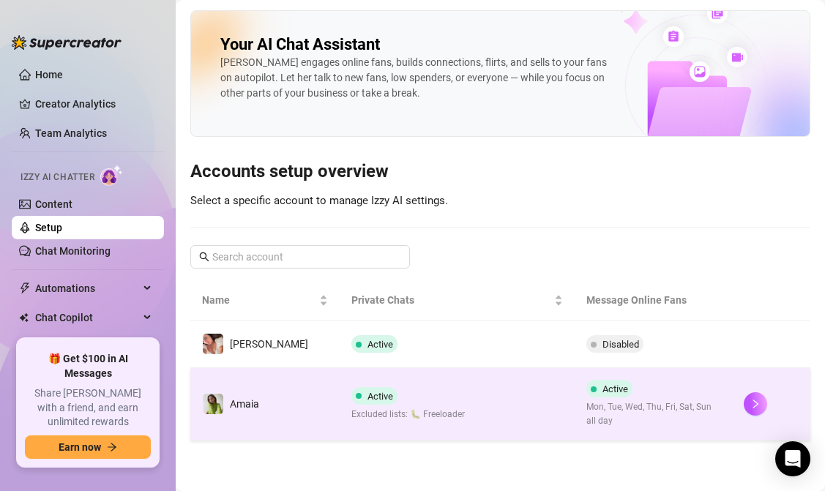
click at [236, 397] on div "Amaia" at bounding box center [244, 404] width 29 height 16
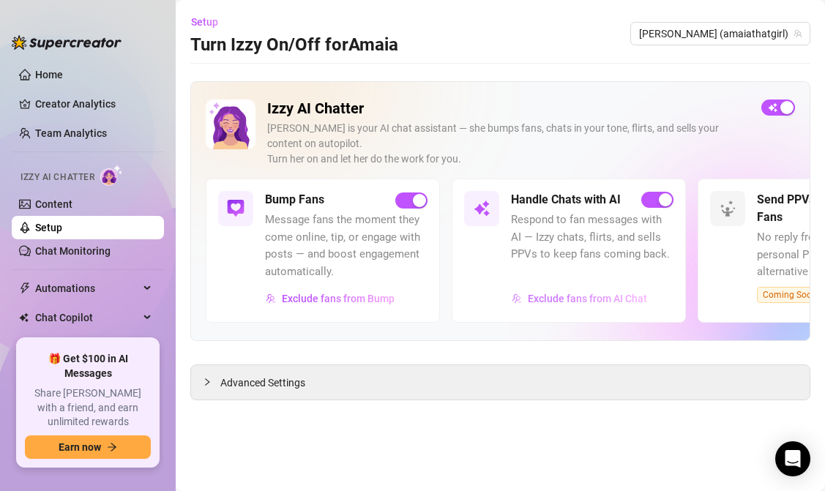
click at [561, 293] on span "Exclude fans from AI Chat" at bounding box center [586, 299] width 119 height 12
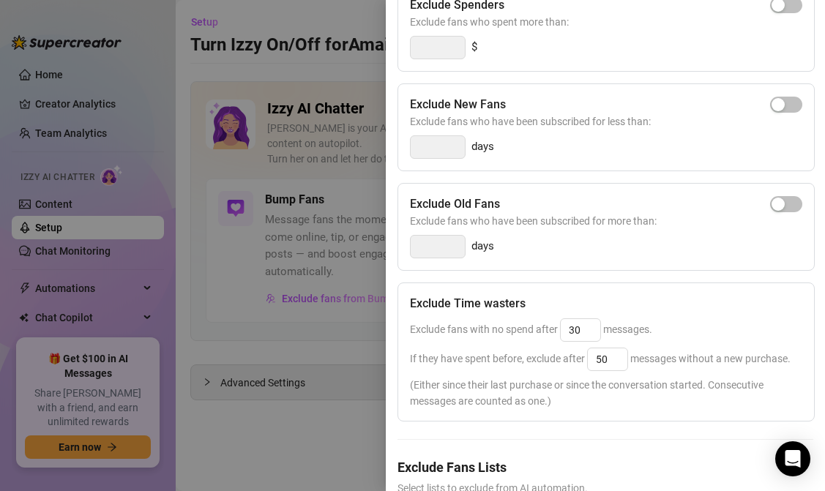
scroll to position [262, 0]
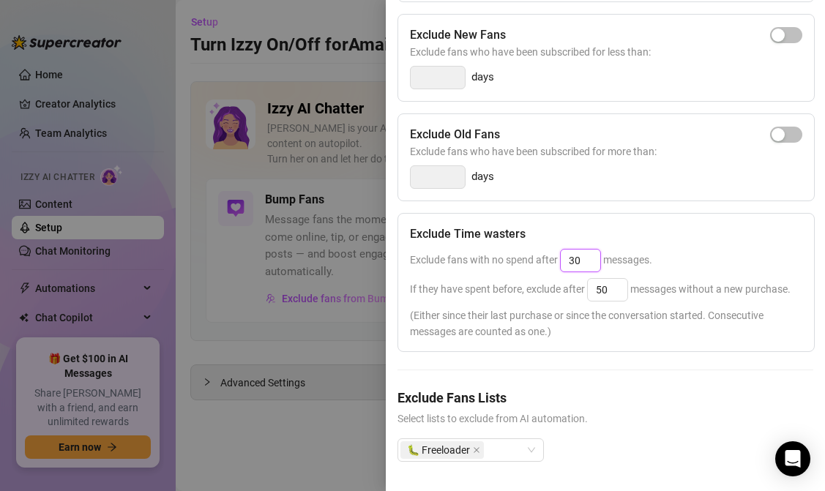
click at [585, 263] on input "30" at bounding box center [580, 260] width 40 height 22
type input "50"
click at [608, 313] on span "(Either since their last purchase or since the conversation started. Consecutiv…" at bounding box center [606, 323] width 392 height 32
click at [574, 360] on div "Exclude Spenders Exclude fans who spent more than: $ Exclude New Fans Exclude f…" at bounding box center [605, 199] width 416 height 571
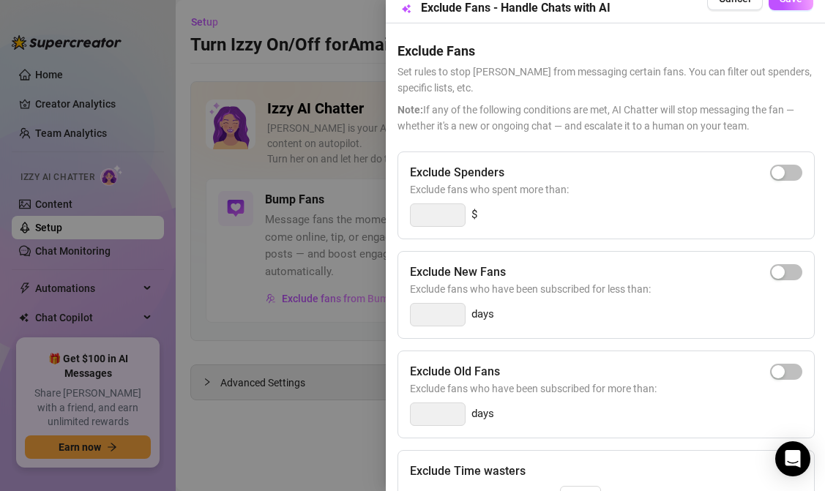
scroll to position [0, 0]
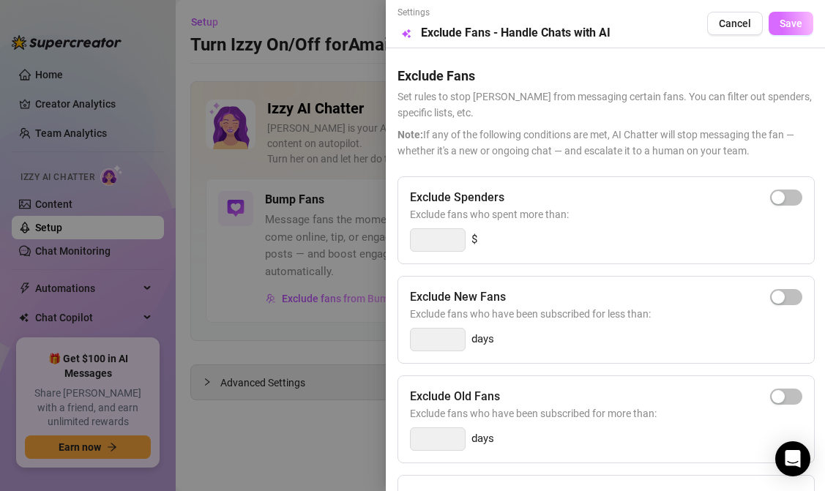
click at [786, 28] on span "Save" at bounding box center [790, 24] width 23 height 12
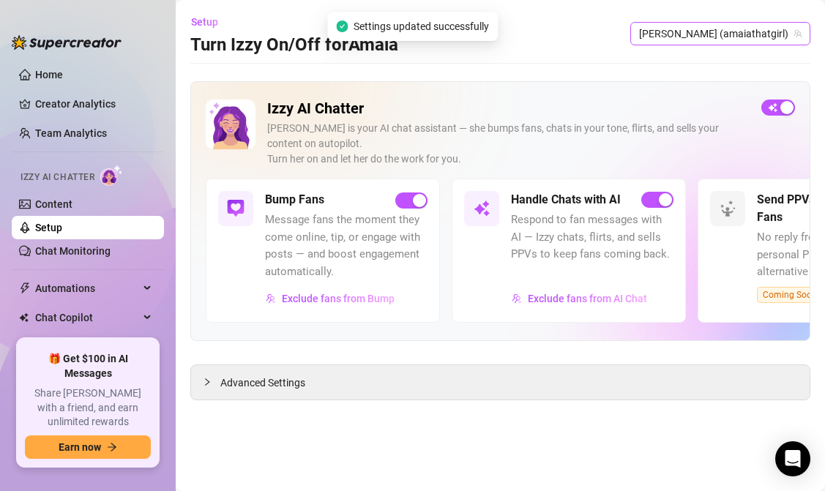
click at [733, 40] on span "[PERSON_NAME] (amaiathatgirl)" at bounding box center [720, 34] width 162 height 22
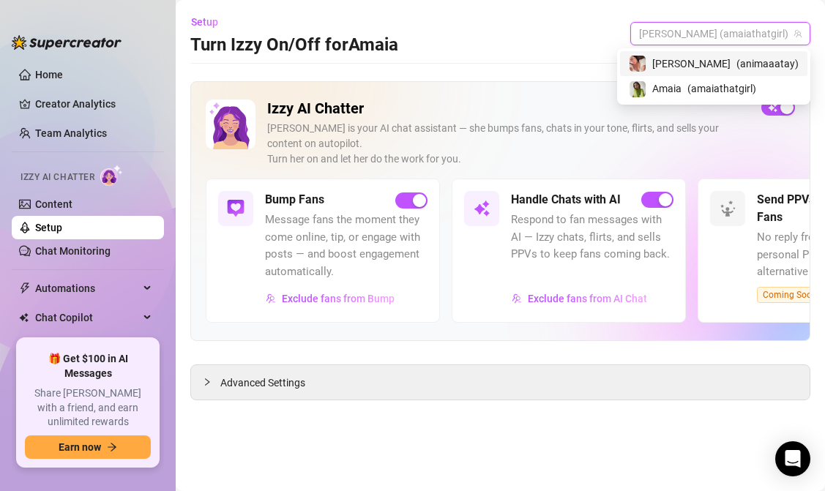
click at [722, 64] on div "[PERSON_NAME] ( animaaatay )" at bounding box center [713, 64] width 170 height 18
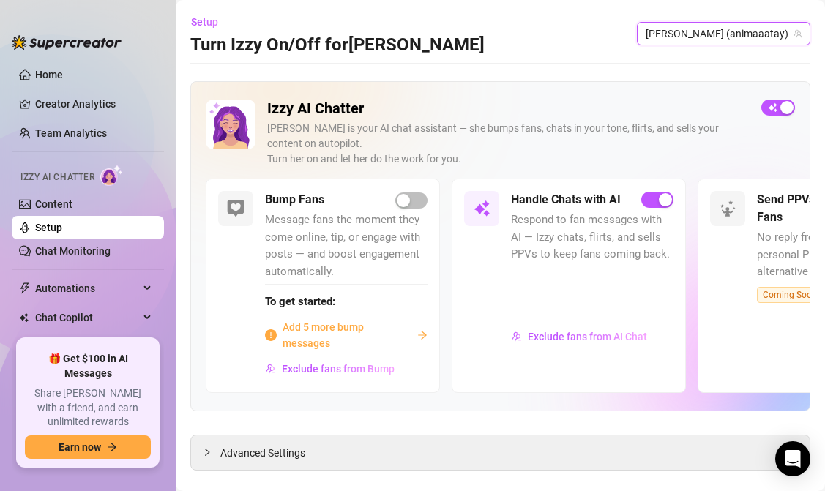
scroll to position [23, 0]
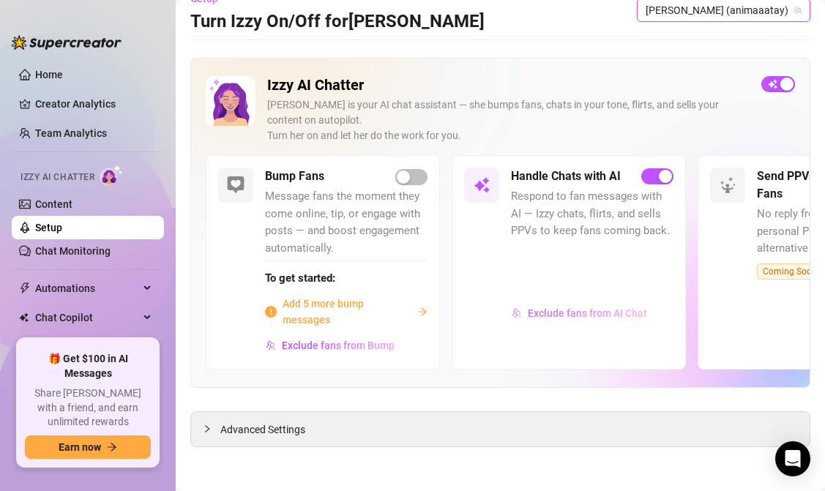
click at [623, 307] on span "Exclude fans from AI Chat" at bounding box center [586, 313] width 119 height 12
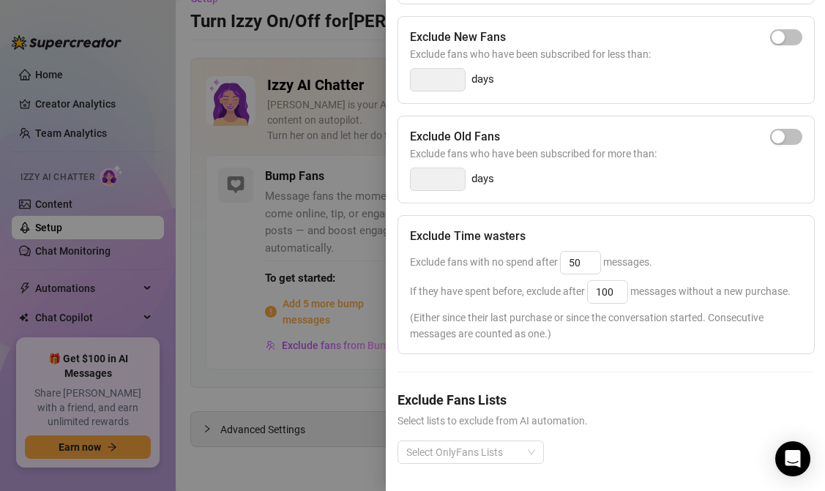
scroll to position [0, 0]
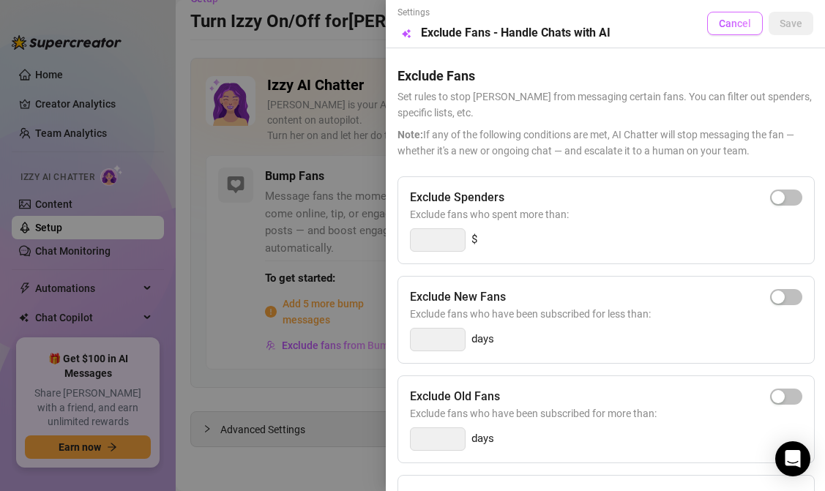
click at [737, 20] on span "Cancel" at bounding box center [734, 24] width 32 height 12
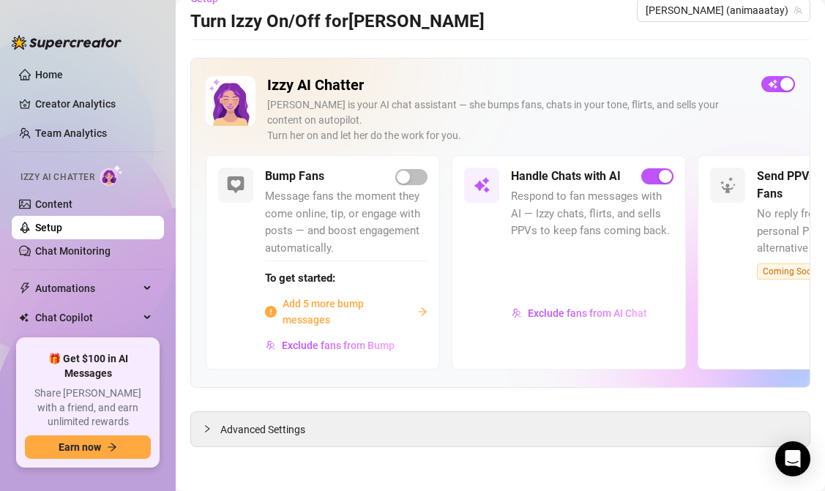
click at [727, 18] on span "[PERSON_NAME] (animaaatay)" at bounding box center [723, 10] width 156 height 22
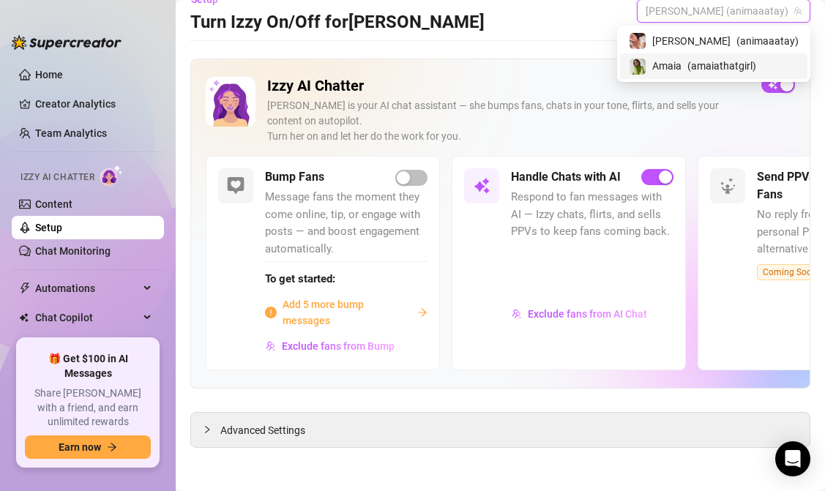
click at [681, 64] on span "Amaia" at bounding box center [666, 66] width 29 height 16
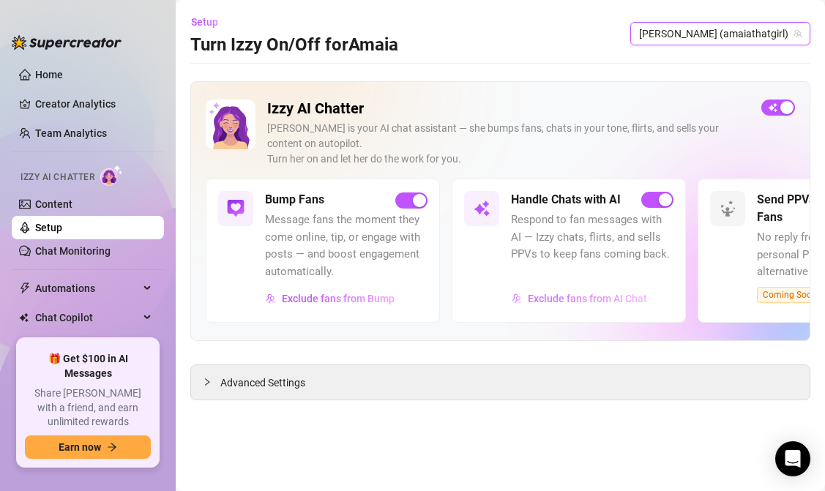
click at [587, 301] on span "Exclude fans from AI Chat" at bounding box center [586, 299] width 119 height 12
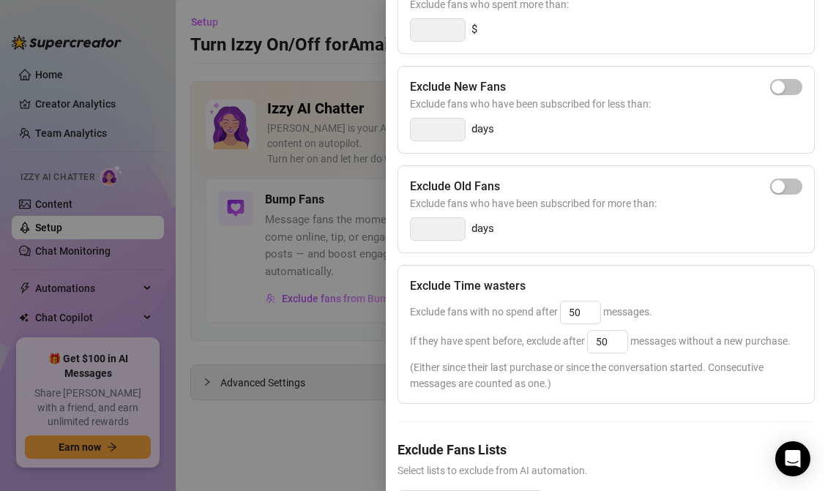
scroll to position [262, 0]
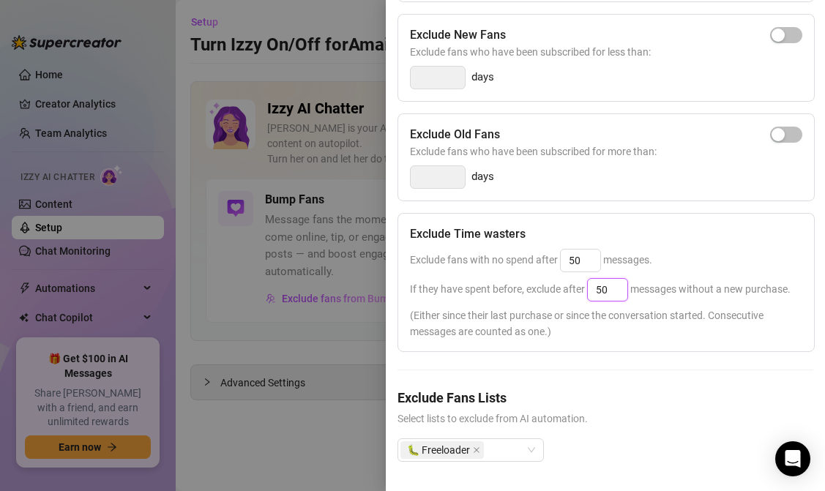
click at [609, 293] on input "50" at bounding box center [607, 290] width 40 height 22
type input "5"
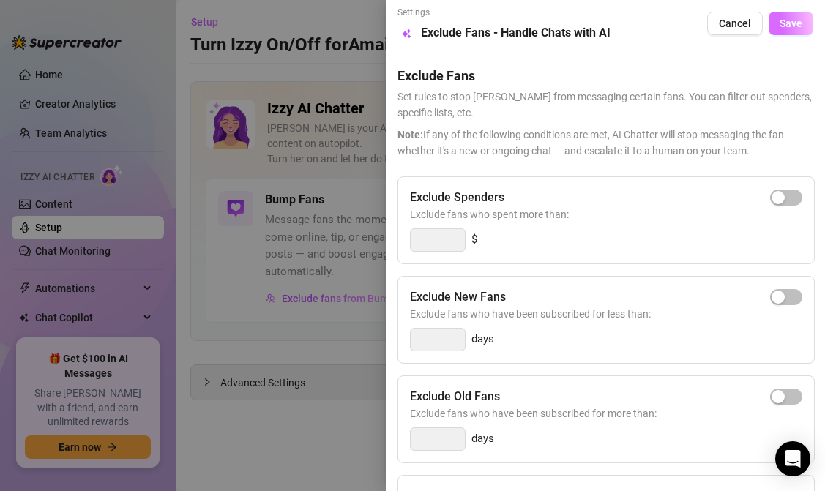
type input "100"
click at [796, 24] on span "Save" at bounding box center [790, 24] width 23 height 12
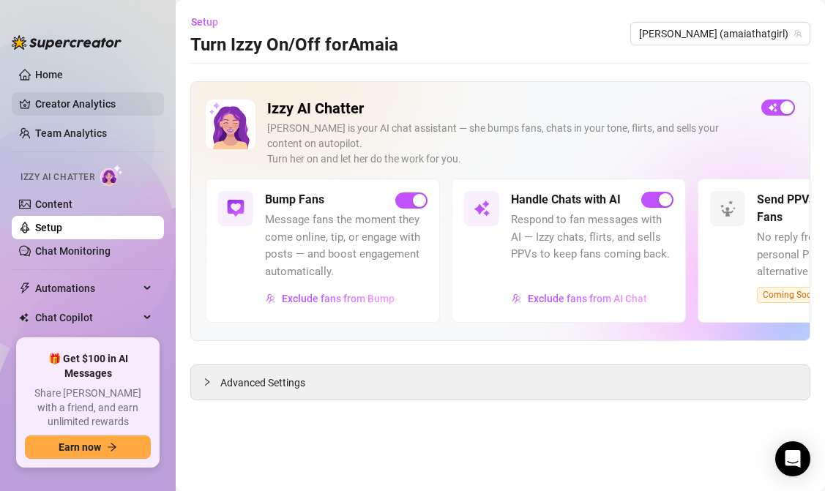
click at [89, 107] on link "Creator Analytics" at bounding box center [93, 103] width 117 height 23
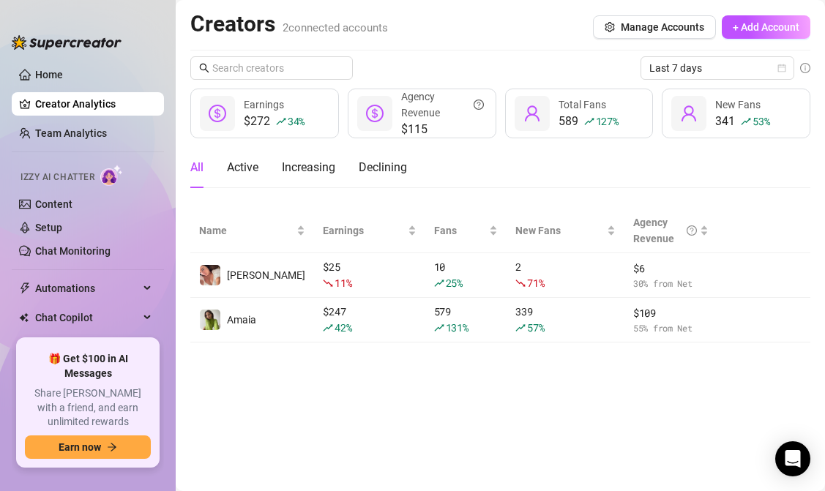
click at [374, 383] on main "Creators 2 connected accounts Manage Accounts + Add Account Last 7 days $272 34…" at bounding box center [500, 245] width 649 height 491
